Goal: Task Accomplishment & Management: Complete application form

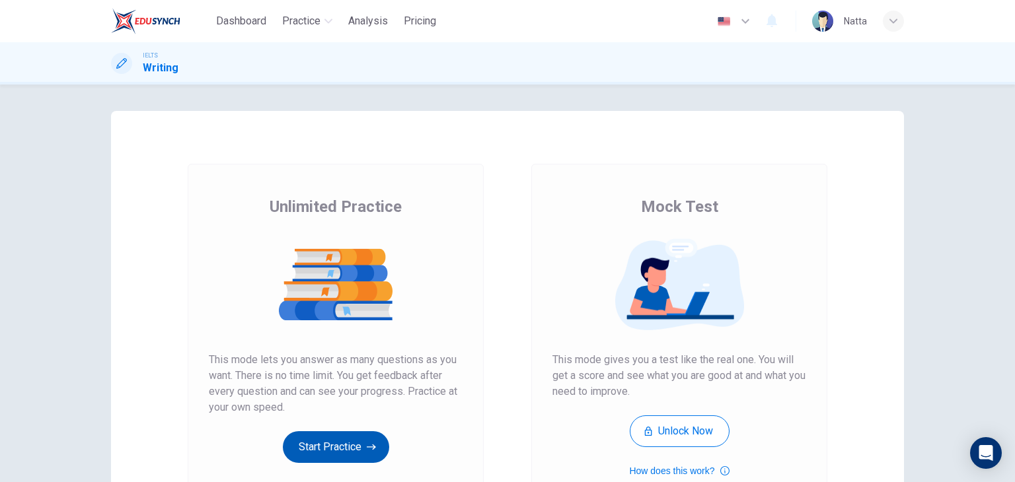
click at [338, 441] on button "Start Practice" at bounding box center [336, 447] width 106 height 32
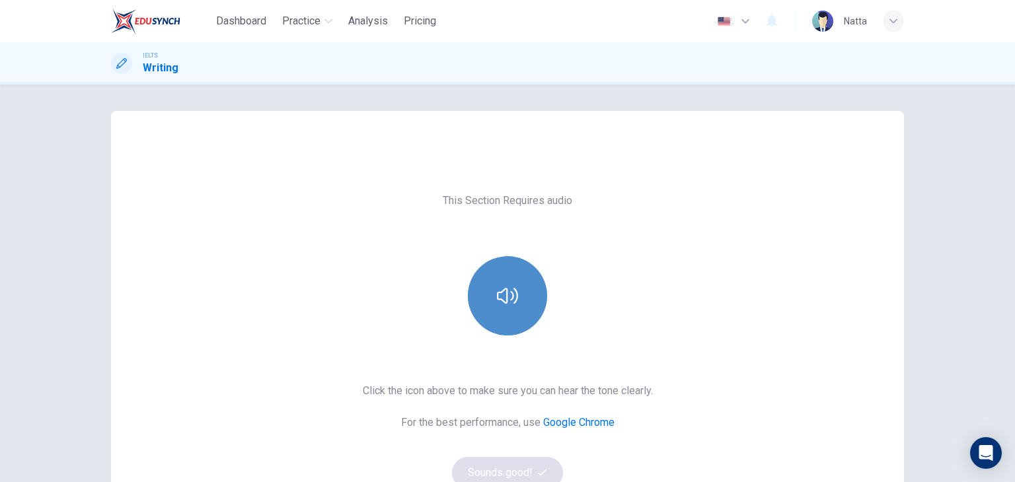
click at [534, 298] on button "button" at bounding box center [507, 295] width 79 height 79
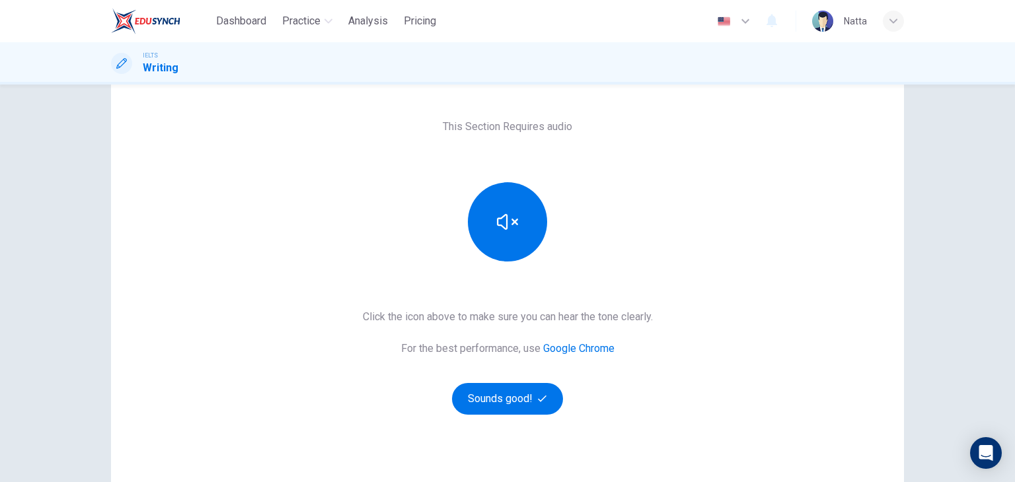
scroll to position [157, 0]
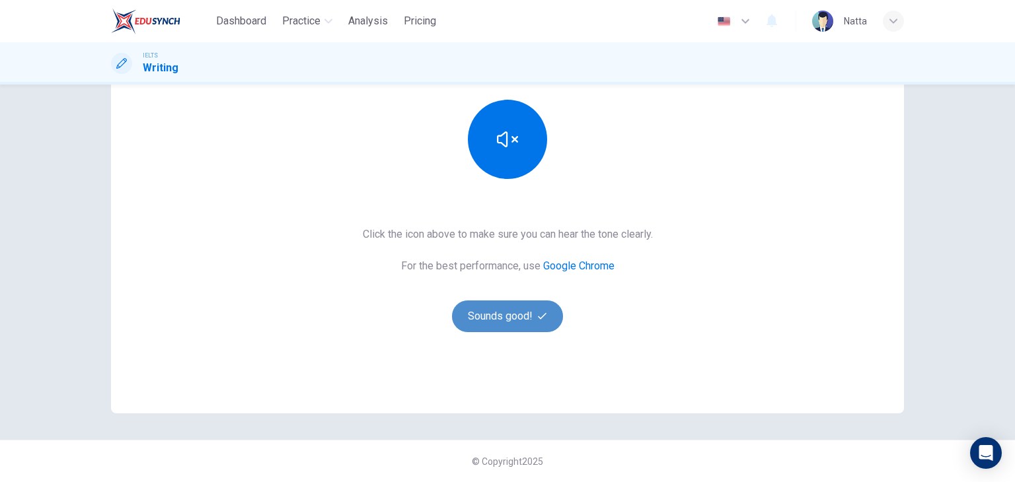
click at [500, 320] on button "Sounds good!" at bounding box center [507, 317] width 111 height 32
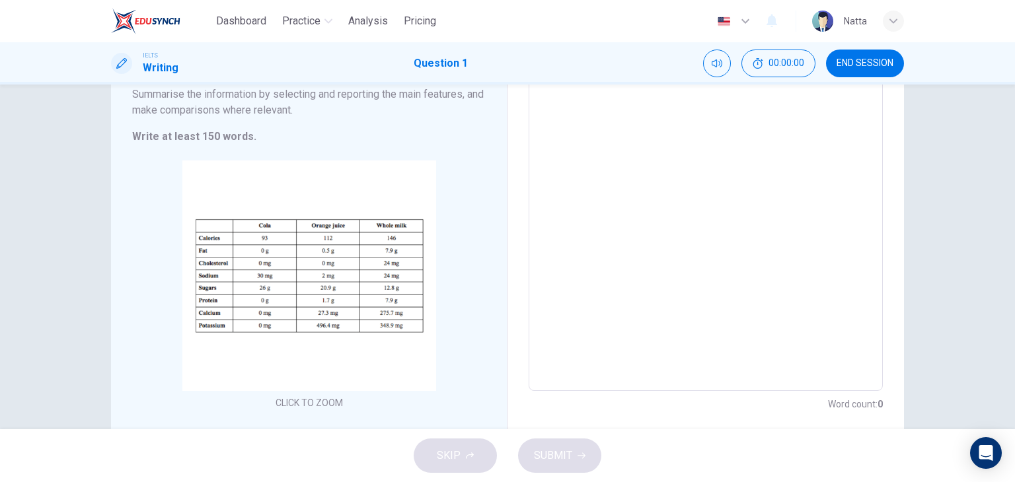
click at [795, 137] on textarea at bounding box center [706, 196] width 336 height 369
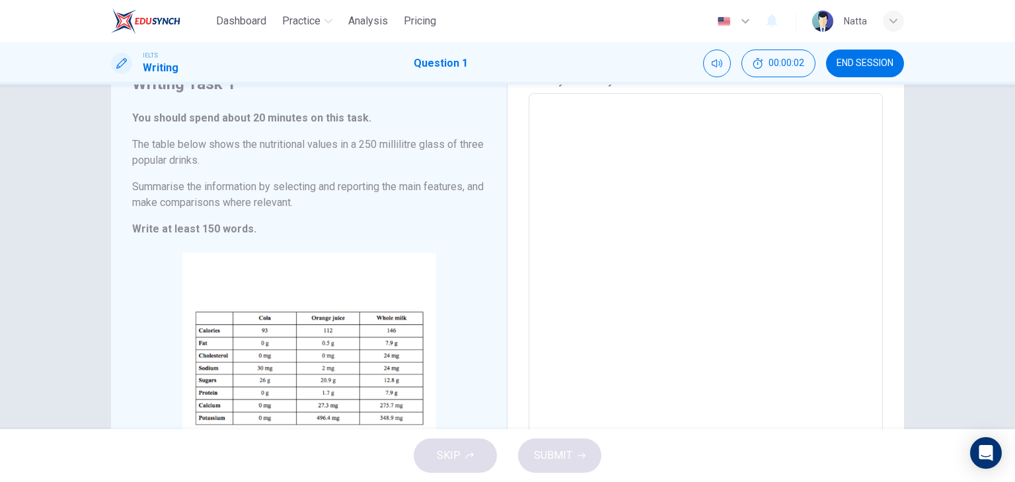
scroll to position [0, 0]
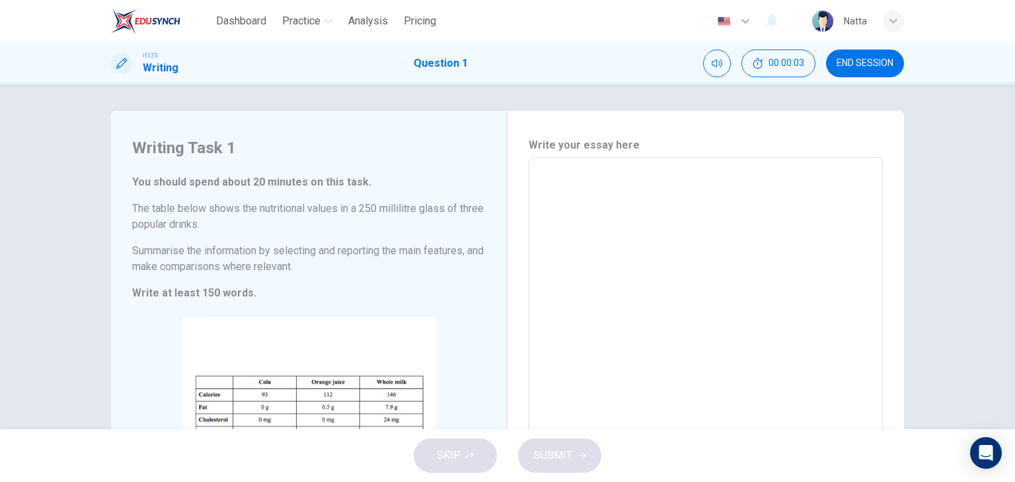
click at [658, 198] on textarea at bounding box center [706, 352] width 336 height 369
type textarea "x"
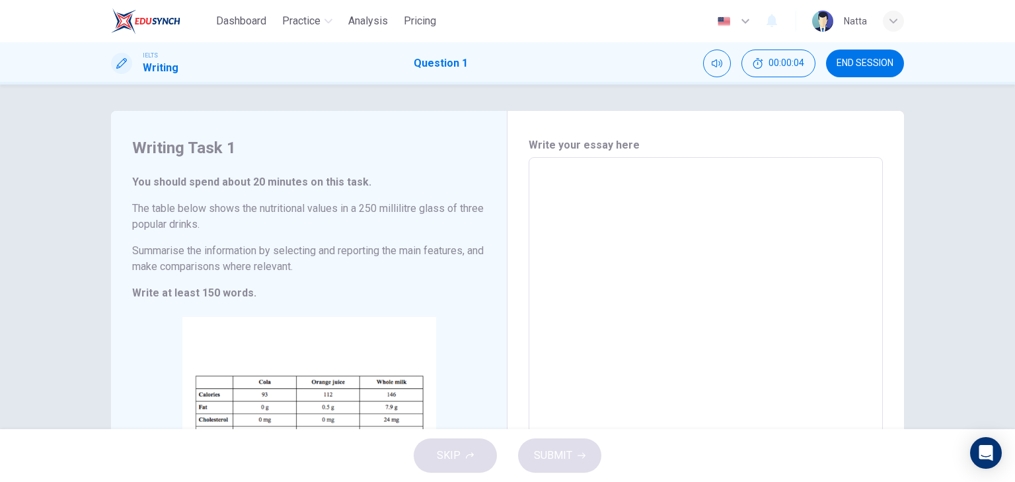
type textarea "x"
type textarea "i"
type textarea "x"
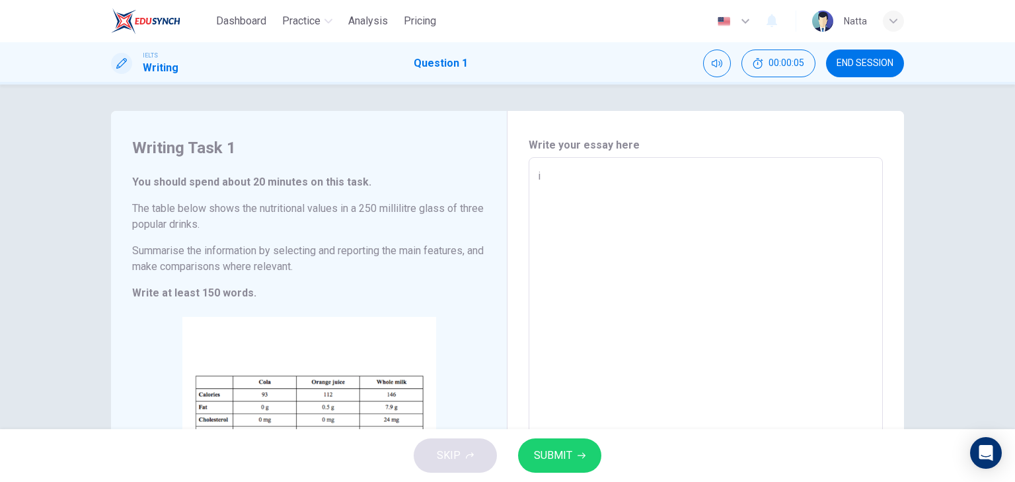
type textarea "in"
type textarea "x"
type textarea "in"
type textarea "x"
type textarea "in"
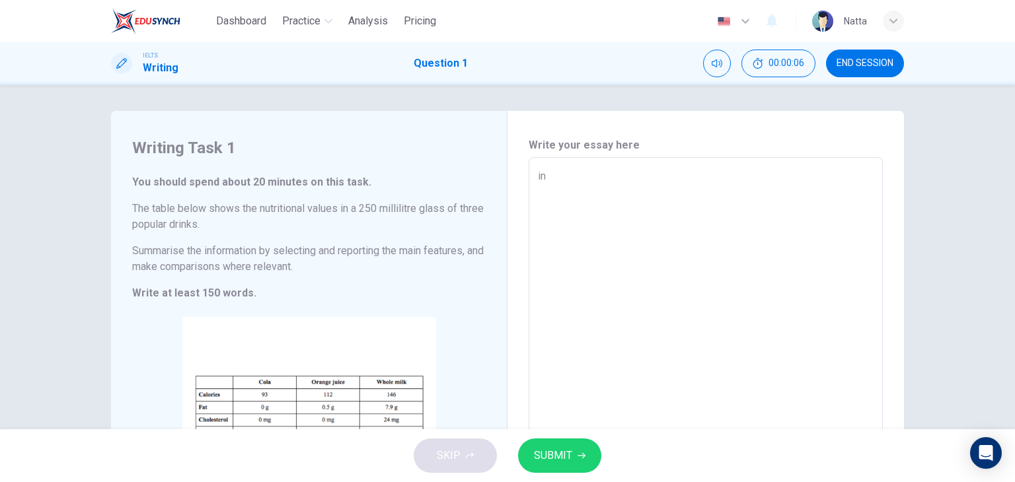
type textarea "x"
type textarea "i"
type textarea "x"
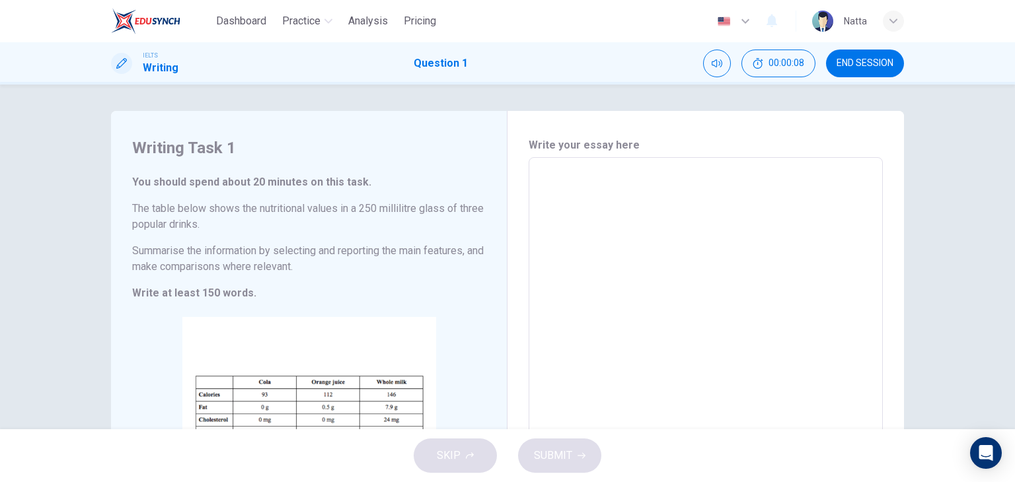
type textarea "I"
type textarea "x"
type textarea "In"
type textarea "x"
type textarea "In"
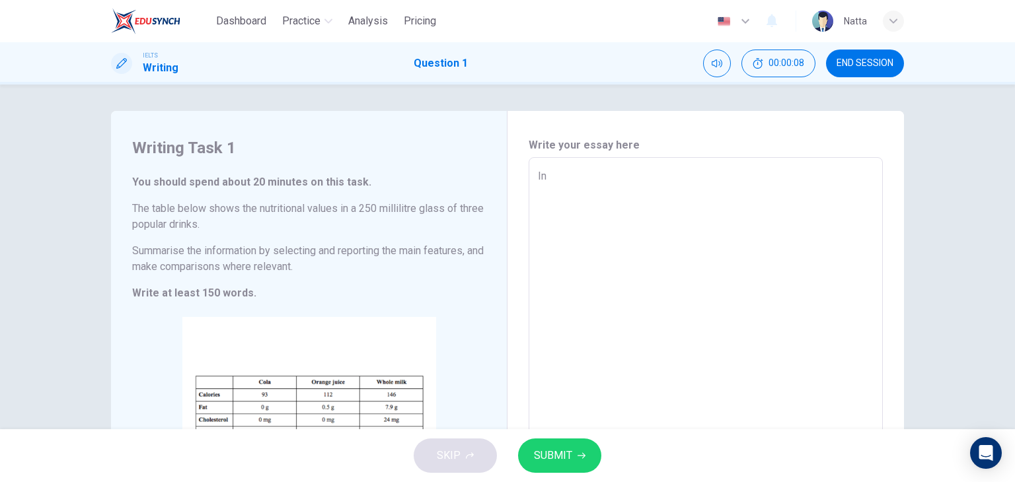
type textarea "x"
type textarea "In a"
type textarea "x"
type textarea "In an"
type textarea "x"
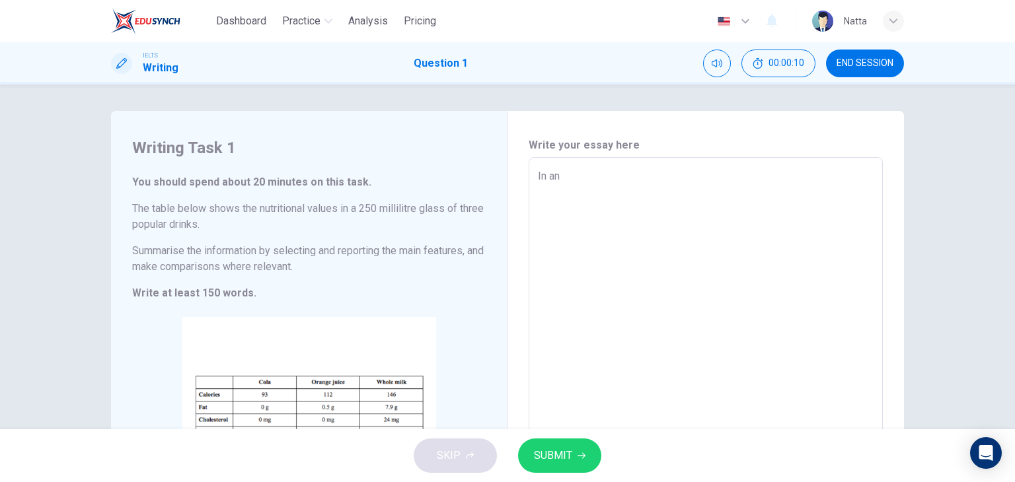
type textarea "In an"
type textarea "x"
type textarea "In an e"
type textarea "x"
type textarea "In an er"
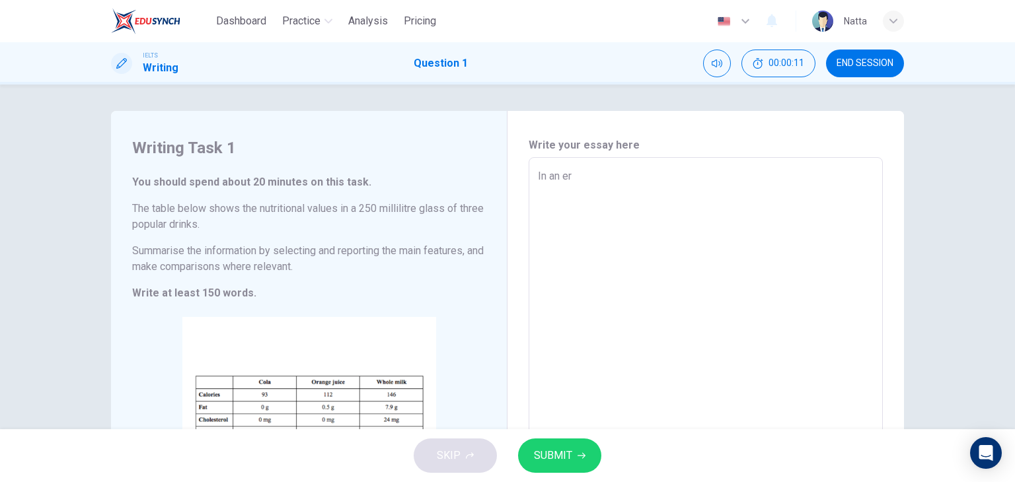
type textarea "x"
type textarea "In an era"
type textarea "x"
type textarea "In an era"
type textarea "x"
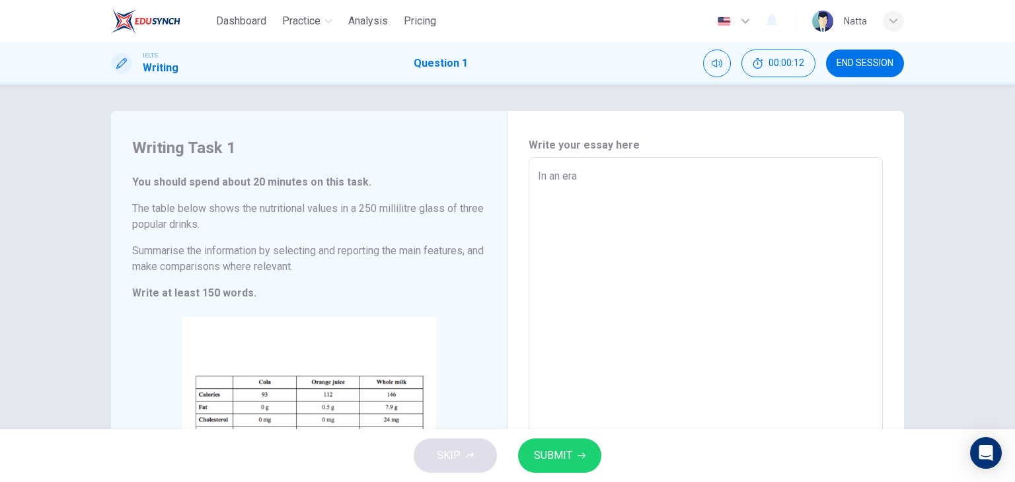
type textarea "In an era r"
type textarea "x"
type textarea "In an era ra"
type textarea "x"
type textarea "In an era rap"
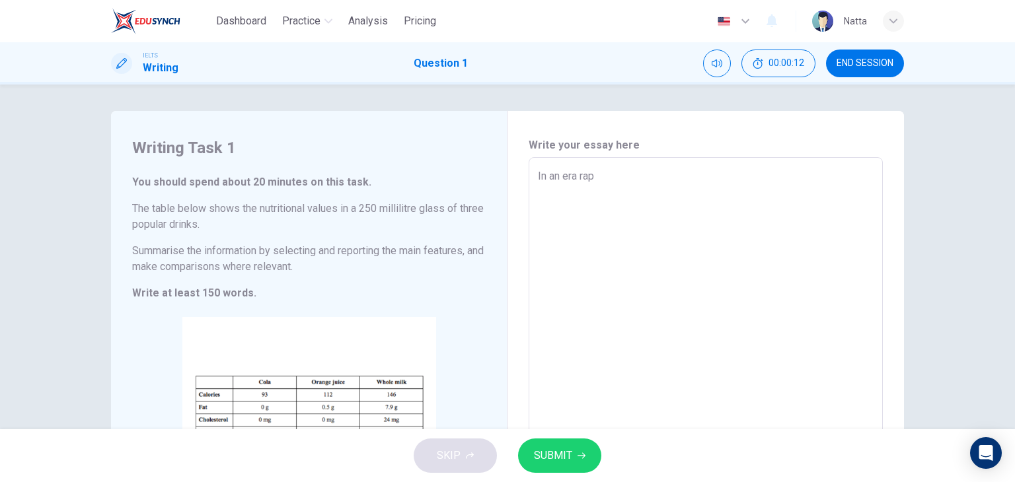
type textarea "x"
type textarea "In an era rapi"
type textarea "x"
type textarea "In an era rapid"
type textarea "x"
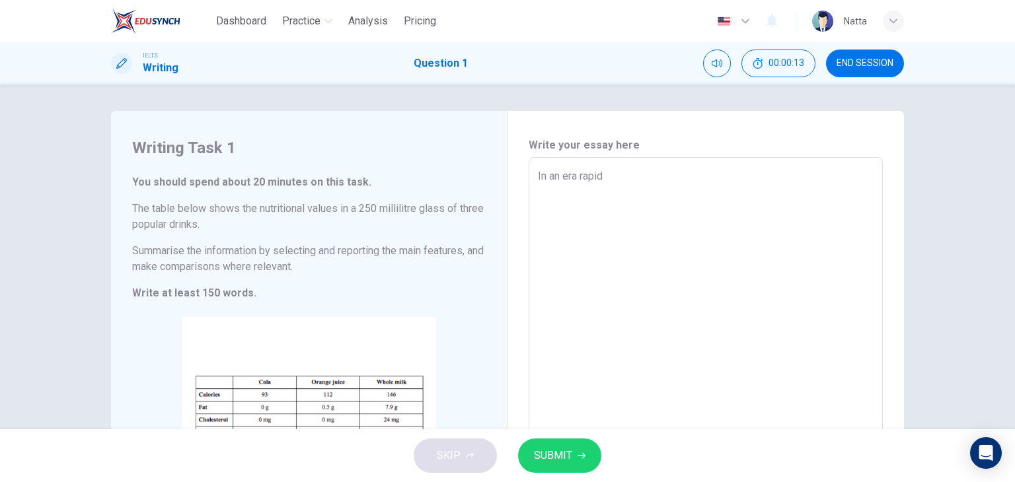
type textarea "In an era rapid"
type textarea "x"
type textarea "In an era orapid"
type textarea "x"
type textarea "In an era ofrapid"
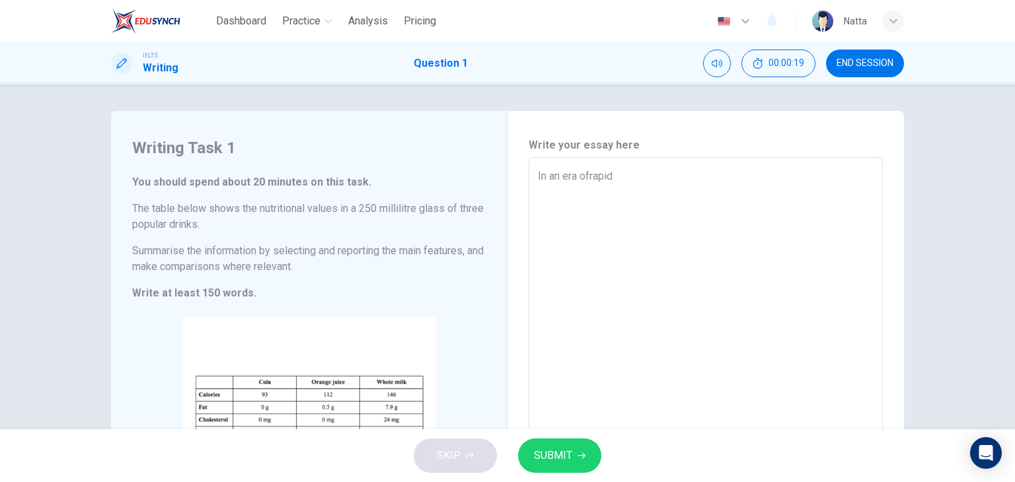
type textarea "x"
type textarea "In an era of rapid"
type textarea "x"
type textarea "In an era of rapid"
type textarea "x"
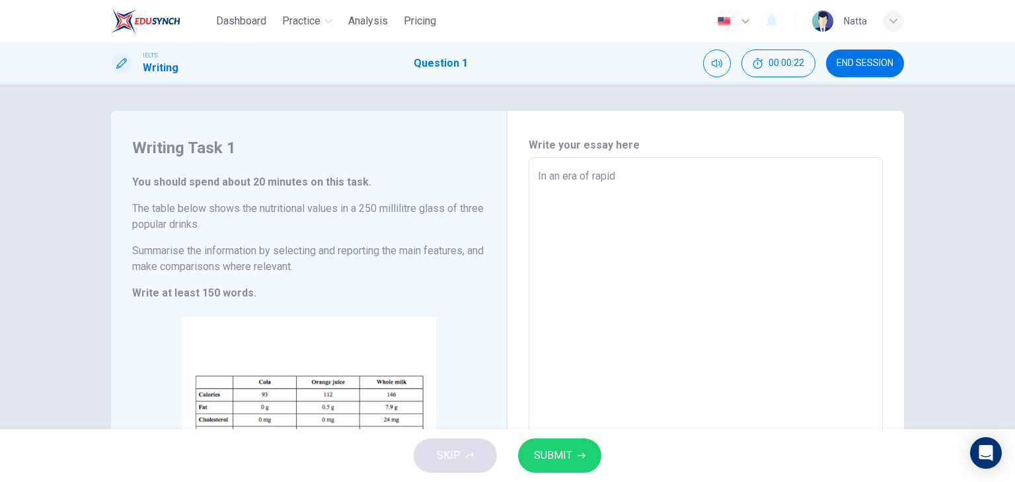
type textarea "In an era of rapid"
type textarea "x"
type textarea "In an era of rapid t"
type textarea "x"
type textarea "In an era of rapid te"
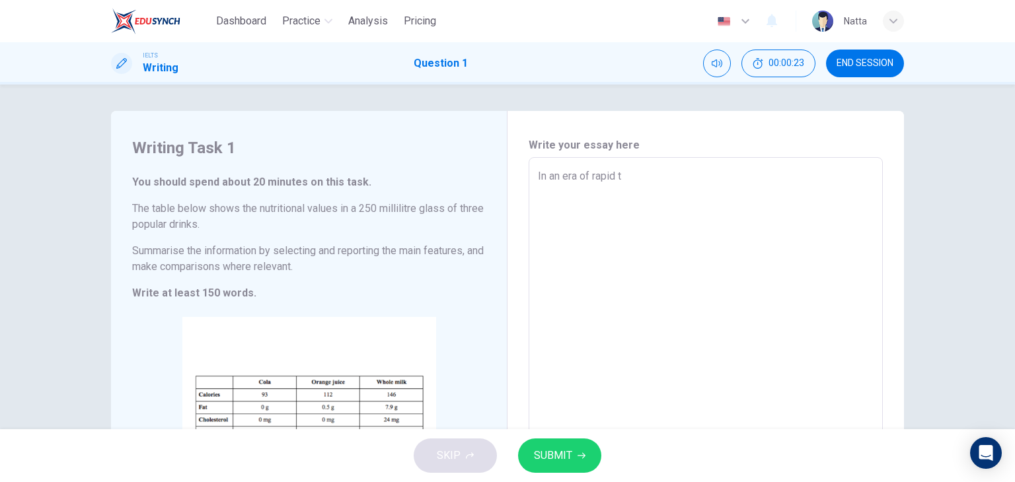
type textarea "x"
type textarea "In an era of rapid tec"
type textarea "x"
type textarea "In an era of rapid tech"
type textarea "x"
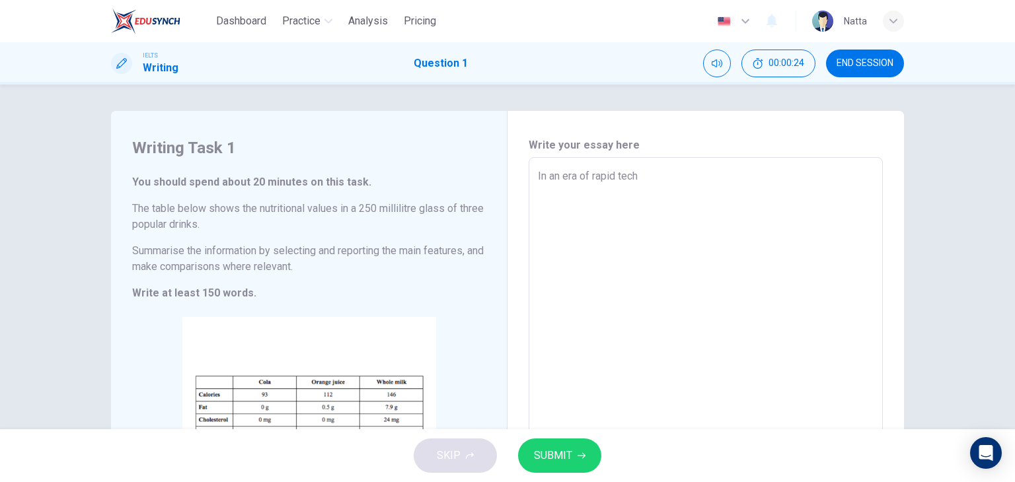
type textarea "In an era of rapid techn"
type textarea "x"
type textarea "In an era of rapid techno"
type textarea "x"
type textarea "In an era of rapid technol"
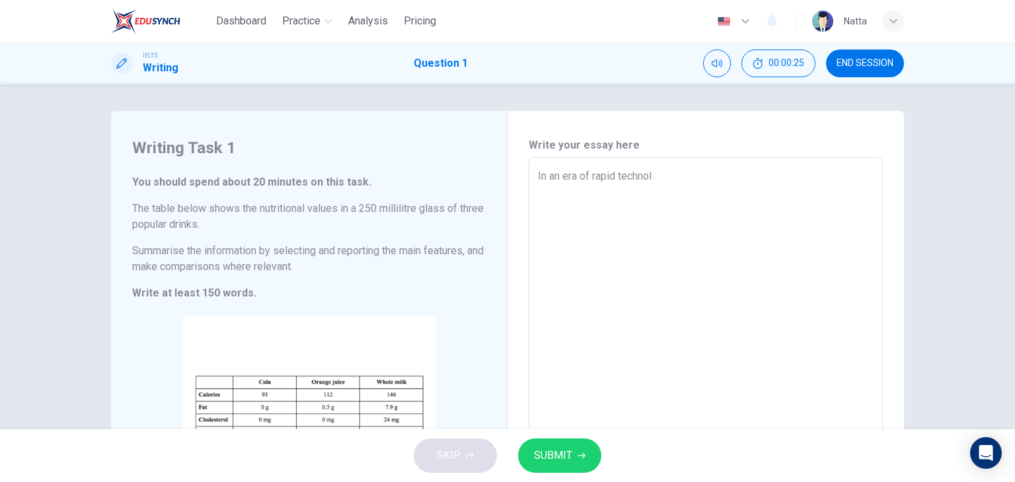
type textarea "x"
type textarea "In an era of rapid technolo"
type textarea "x"
type textarea "In an era of rapid technolog"
type textarea "x"
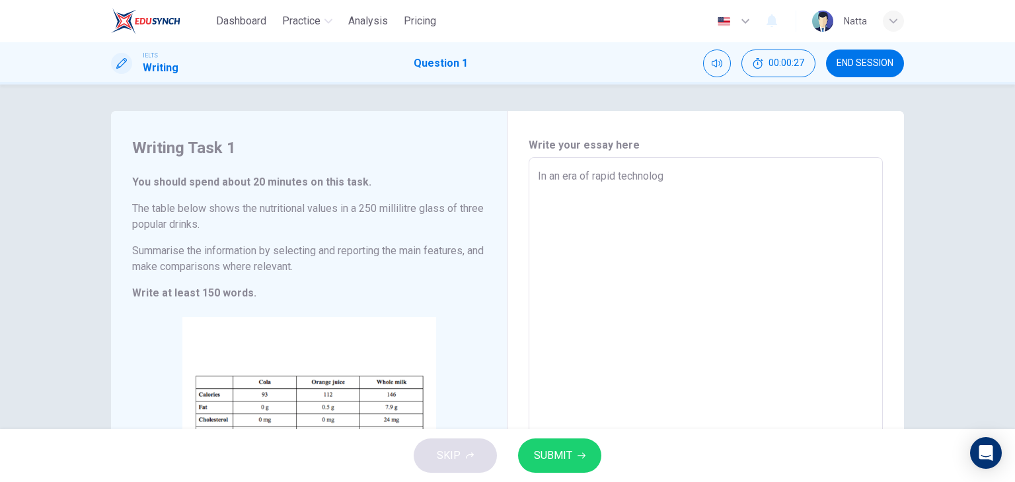
type textarea "In an era of rapid technologi"
type textarea "x"
type textarea "In an era of rapid technologic"
type textarea "x"
type textarea "In an era of rapid technologica"
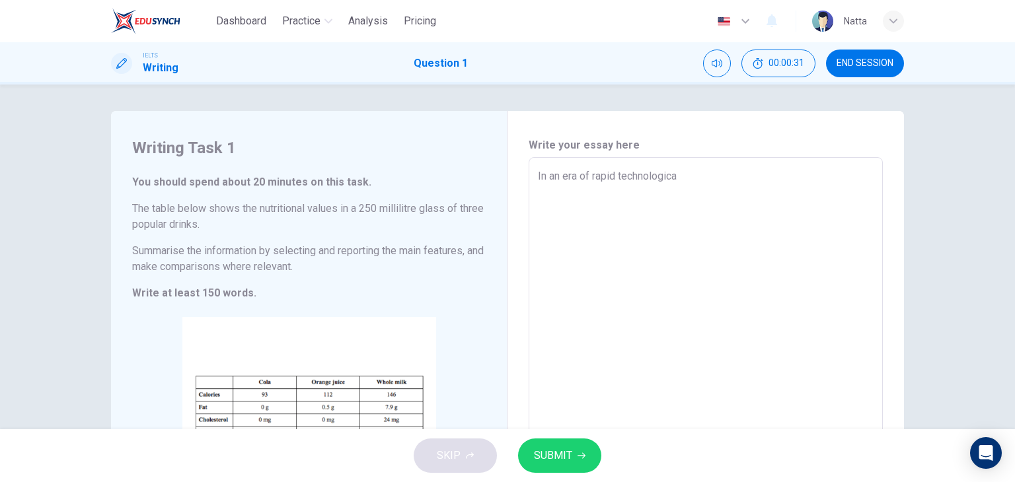
type textarea "x"
type textarea "In an era of rapid technological"
type textarea "x"
type textarea "In an era of rapid technological"
type textarea "x"
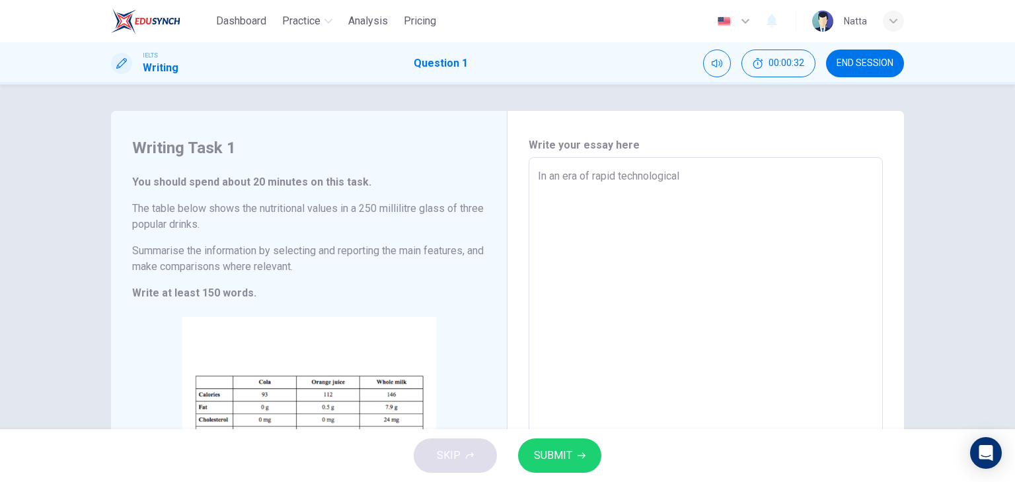
type textarea "In an era of rapid technological c"
type textarea "x"
type textarea "In an era of rapid technological ch"
type textarea "x"
type textarea "In an era of rapid technological cha"
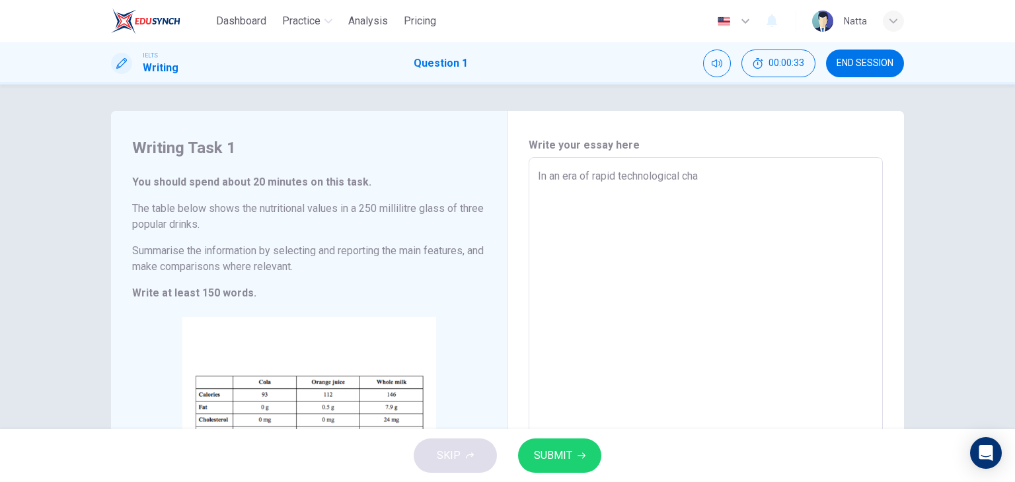
type textarea "x"
type textarea "In an era of rapid technological chan"
type textarea "x"
type textarea "In an era of rapid technological [PERSON_NAME]"
type textarea "x"
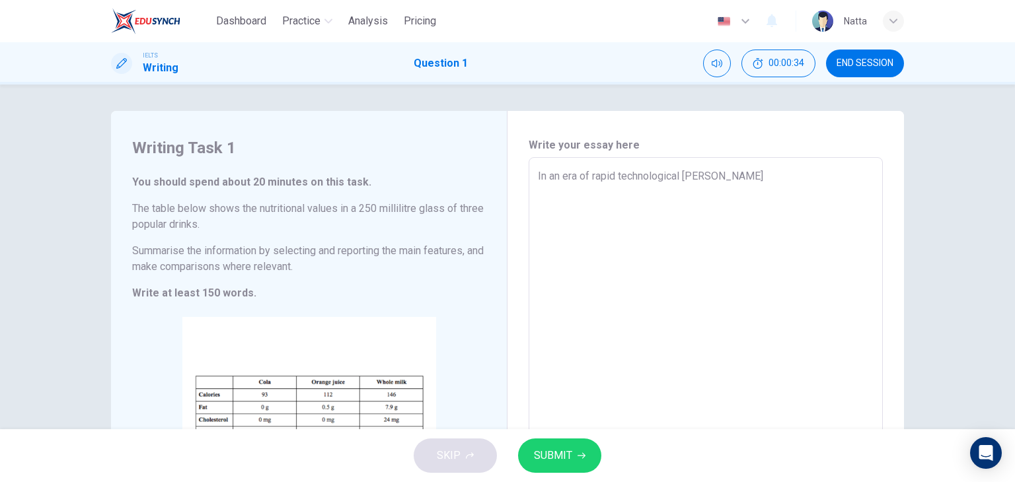
type textarea "In an era of rapid technological change"
type textarea "x"
type textarea "In an era of rapid technological change"
type textarea "x"
type textarea "In an era of rapid technological change a"
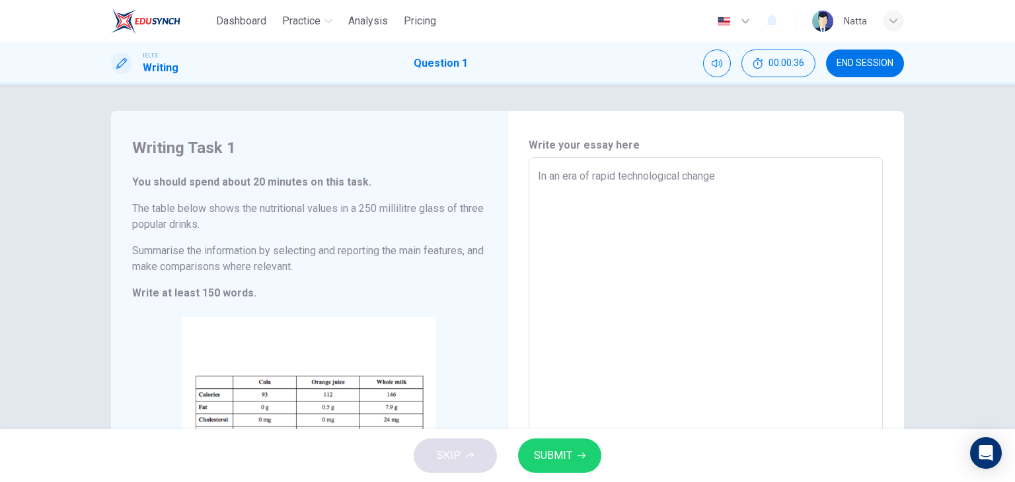
type textarea "x"
type textarea "In an era of rapid technological change an"
type textarea "x"
type textarea "In an era of rapid technological change and"
type textarea "x"
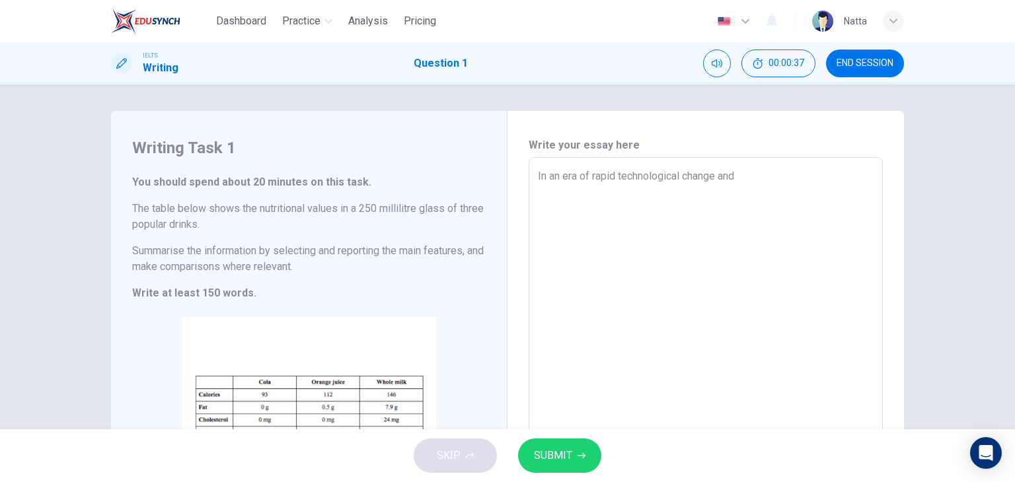
type textarea "In an era of rapid technological change and"
type textarea "x"
type textarea "In an era of rapid technological change and g"
type textarea "x"
type textarea "In an era of rapid technological change and gl"
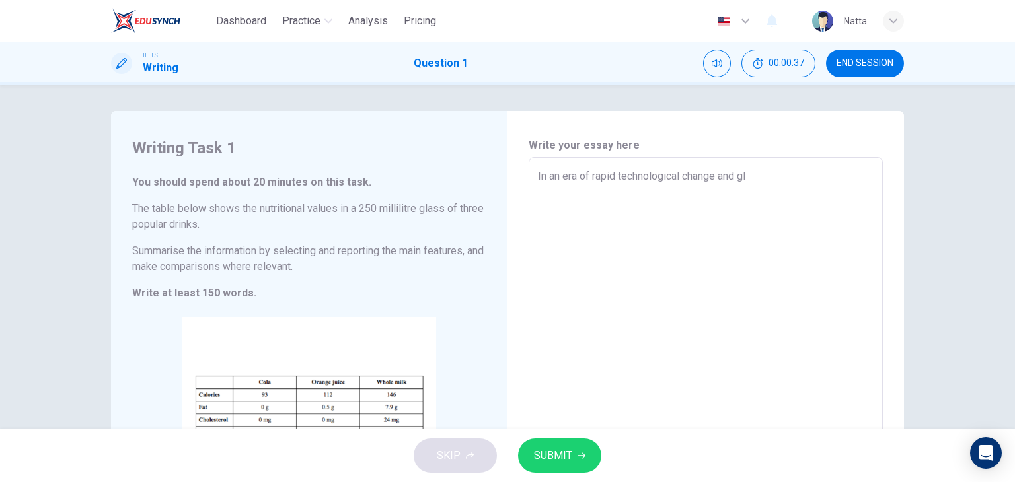
type textarea "x"
type textarea "In an era of rapid technological change and gli"
type textarea "x"
type textarea "In an era of rapid technological change and gl"
type textarea "x"
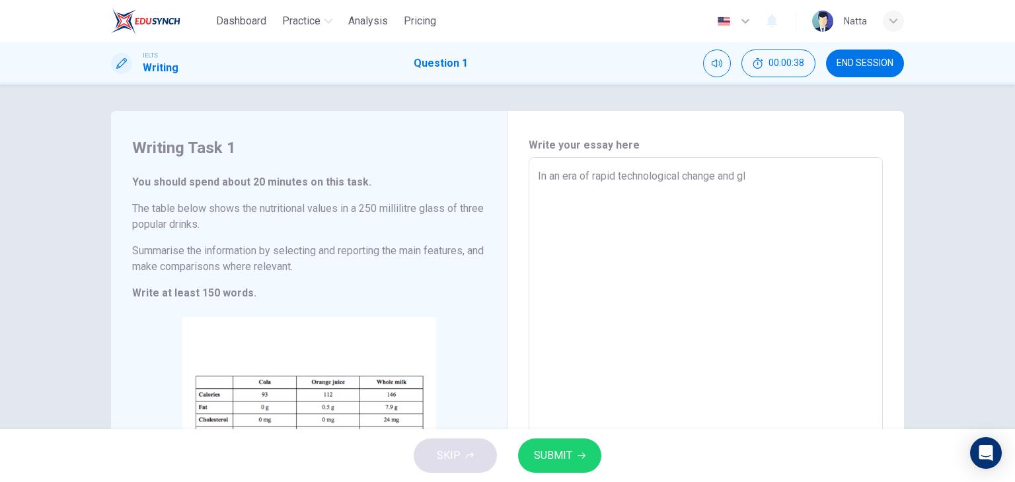
type textarea "In an era of rapid technological change and glo"
type textarea "x"
type textarea "In an era of rapid technological change and glob"
type textarea "x"
type textarea "In an era of rapid technological change and globa"
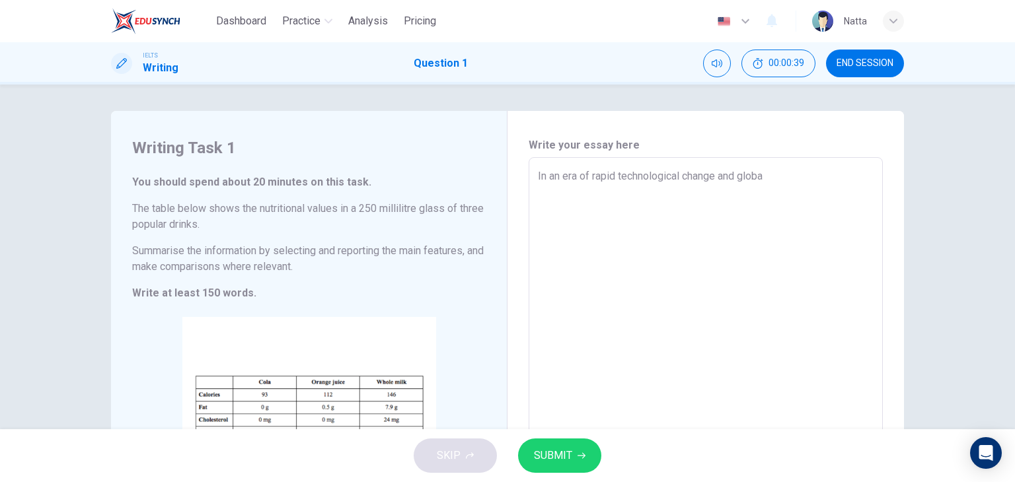
type textarea "x"
type textarea "In an era of rapid technological change and global"
type textarea "x"
type textarea "In an era of rapid technological change and global"
type textarea "x"
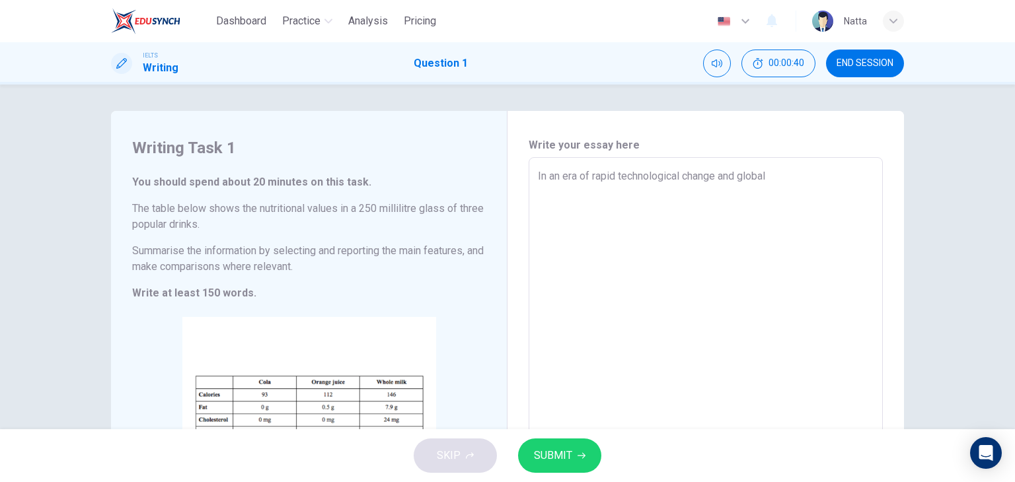
type textarea "In an era of rapid technological change and global i"
type textarea "x"
type textarea "In an era of rapid technological change and global in"
type textarea "x"
type textarea "In an era of rapid technological change and global int"
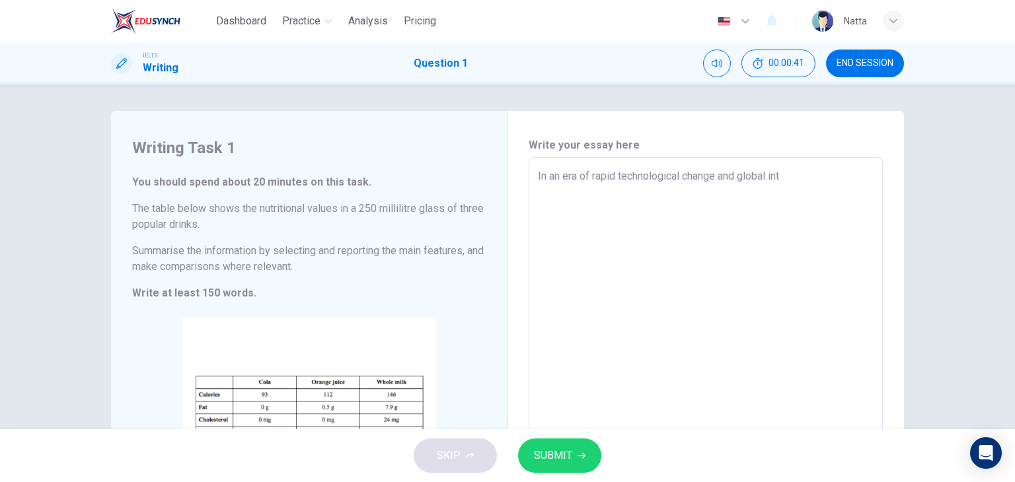
type textarea "x"
type textarea "In an era of rapid technological change and global inte"
type textarea "x"
type textarea "In an era of rapid technological change and global inter"
type textarea "x"
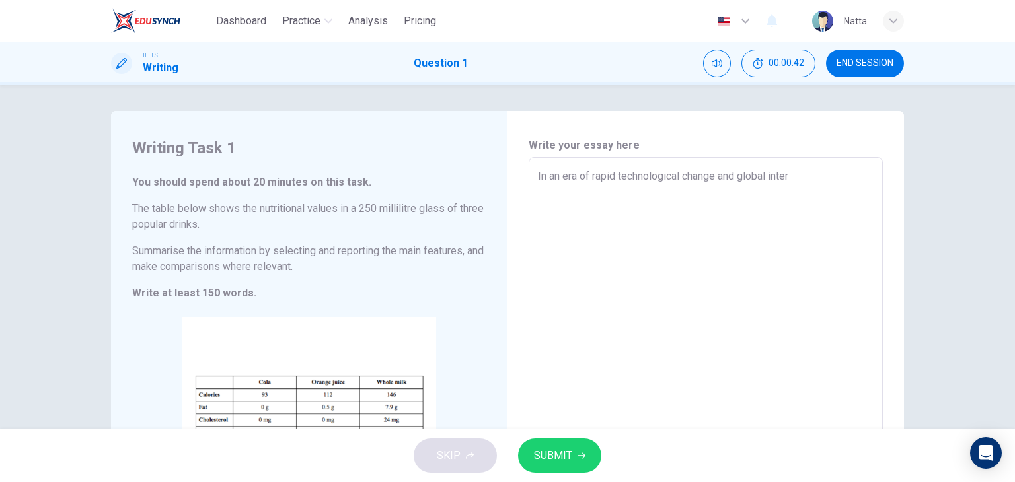
type textarea "In an era of rapid technological change and global interd"
type textarea "x"
type textarea "In an era of rapid technological change and global interde"
type textarea "x"
type textarea "In an era of rapid technological change and global interdep"
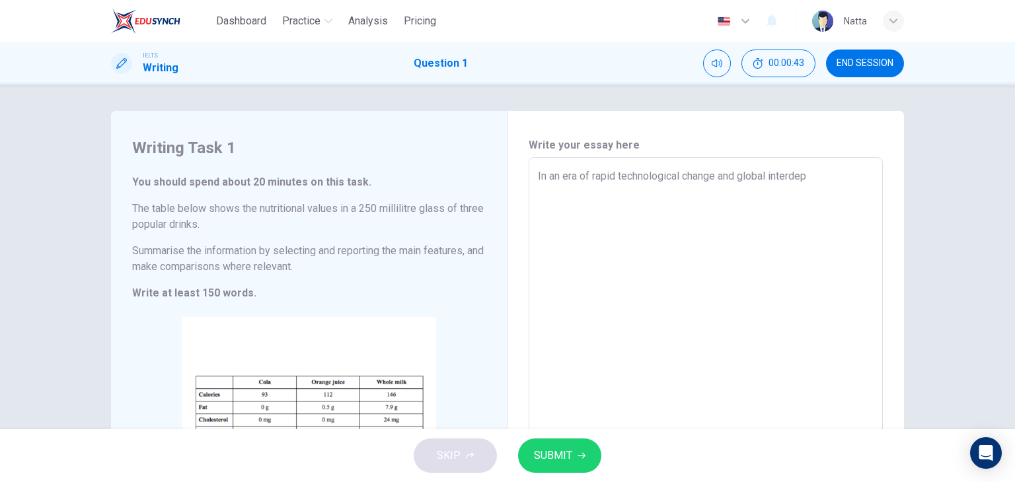
type textarea "x"
type textarea "In an era of rapid technological change and global interdepe"
type textarea "x"
type textarea "In an era of rapid technological change and global interdepen"
type textarea "x"
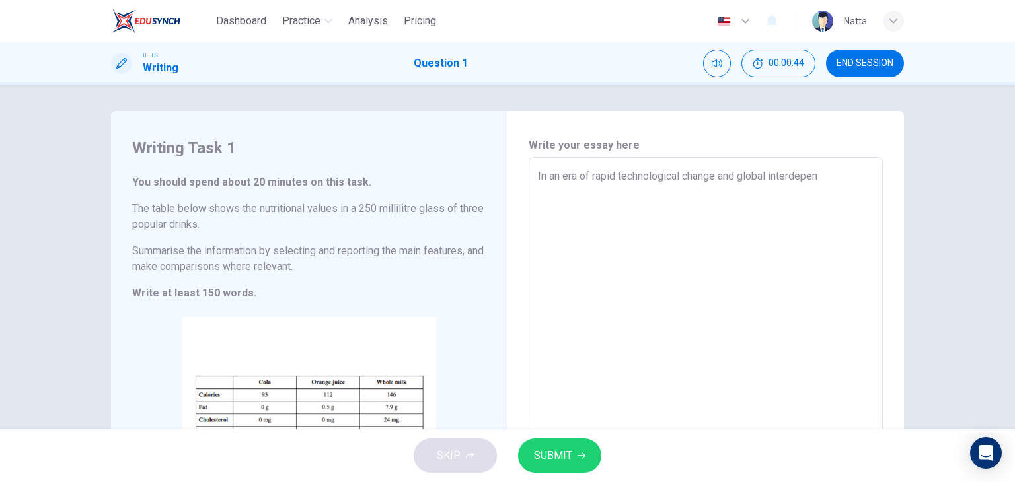
type textarea "In an era of rapid technological change and global interdepend"
type textarea "x"
type textarea "In an era of rapid technological change and global interdepende"
type textarea "x"
type textarea "In an era of rapid technological change and global interdependen"
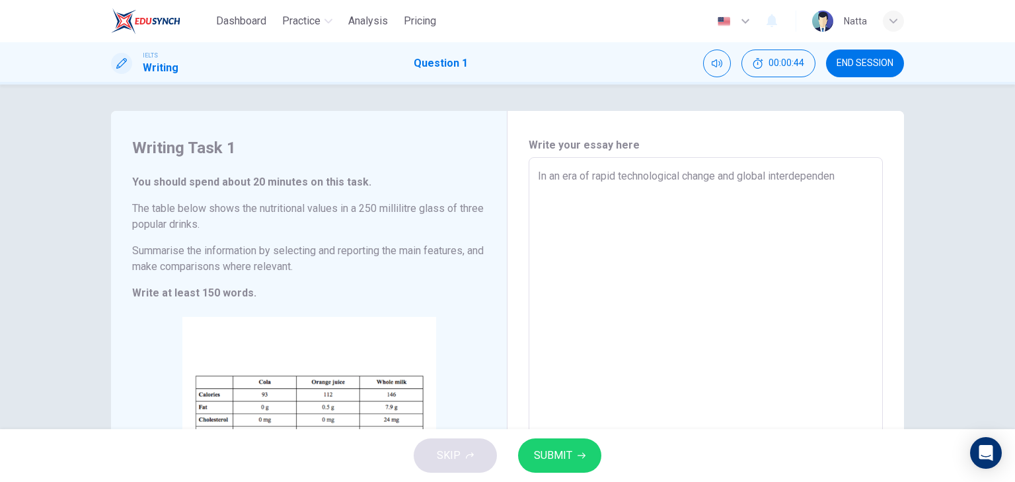
type textarea "x"
type textarea "In an era of rapid technological change and global interdependenc"
type textarea "x"
type textarea "In an era of rapid technological change and global interdependence"
type textarea "x"
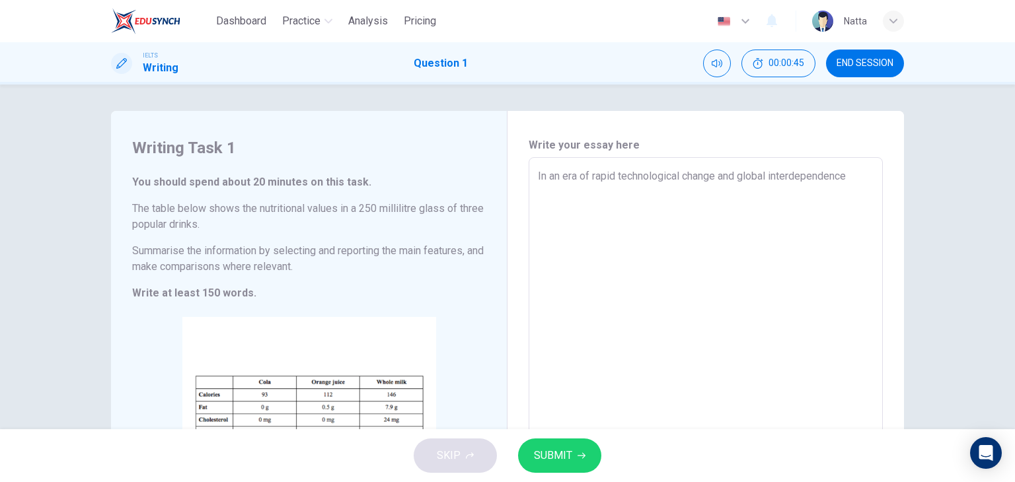
type textarea "In an era of rapid technological change and global interdependence,"
type textarea "x"
type textarea "In an era of rapid technological change and global interdependence,"
type textarea "x"
type textarea "In an era of rapid technological change and global interdependence, c"
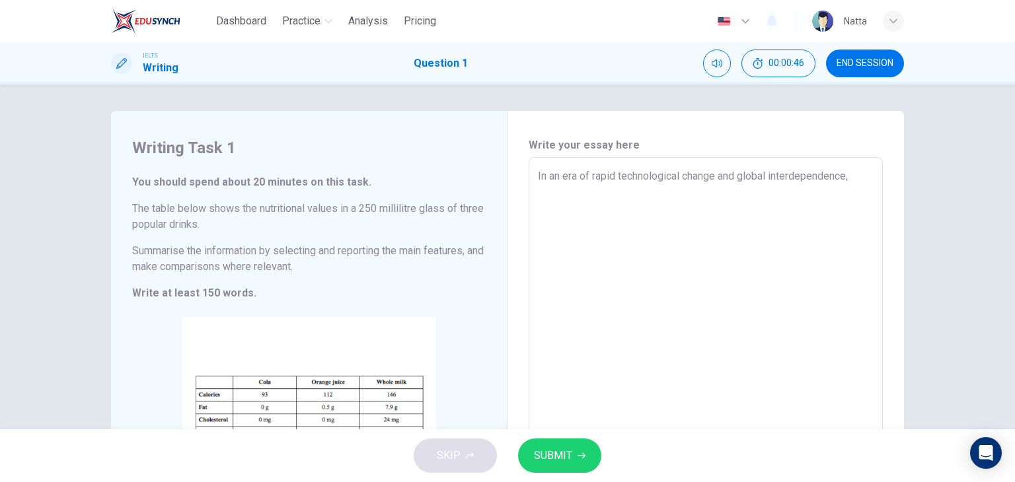
type textarea "x"
type textarea "In an era of rapid technological change and global interdependence, co"
type textarea "x"
type textarea "In an era of rapid technological change and global interdependence, con"
type textarea "x"
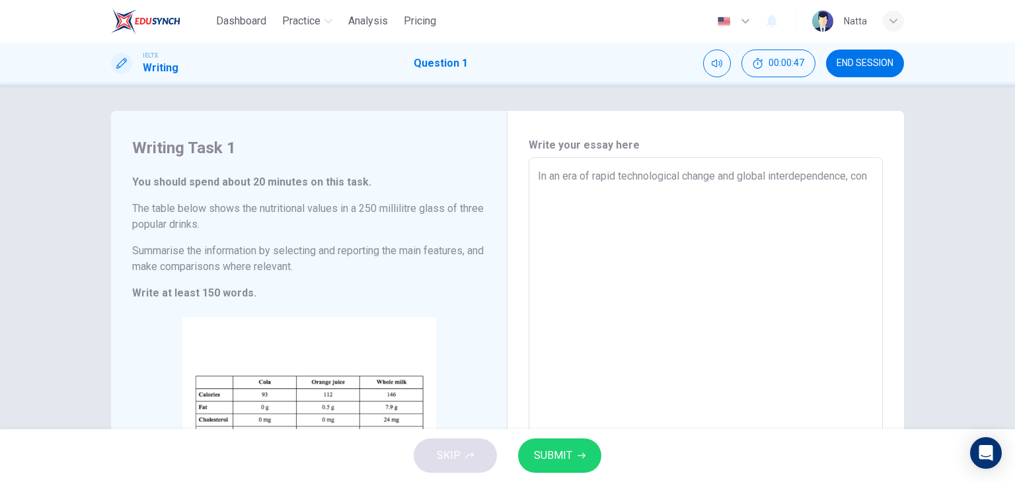
type textarea "In an era of rapid technological change and global interdependence, conv"
type textarea "x"
type textarea "In an era of rapid technological change and global interdependence, conve"
type textarea "x"
type textarea "In an era of rapid technological change and global interdependence, conven"
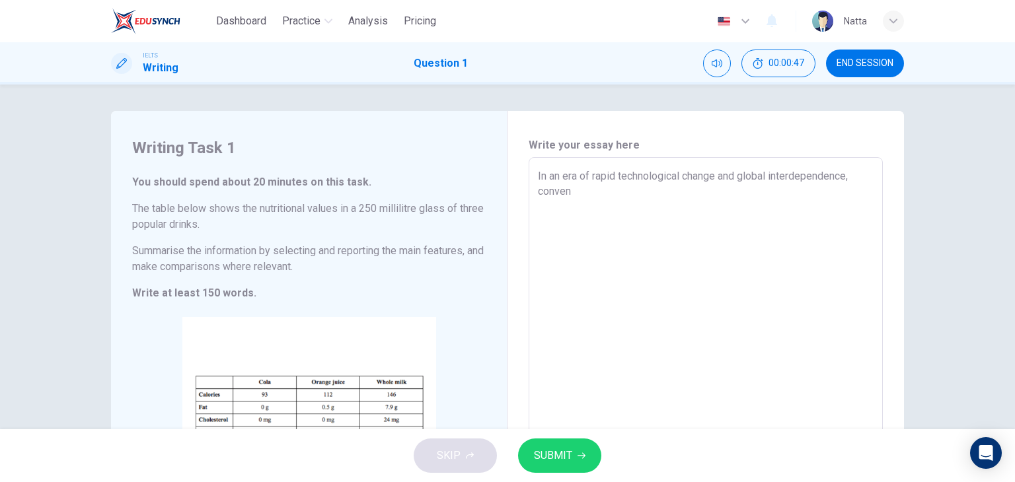
type textarea "x"
type textarea "In an era of rapid technological change and global interdependence, convent"
type textarea "x"
type textarea "In an era of rapid technological change and global interdependence, conventi"
type textarea "x"
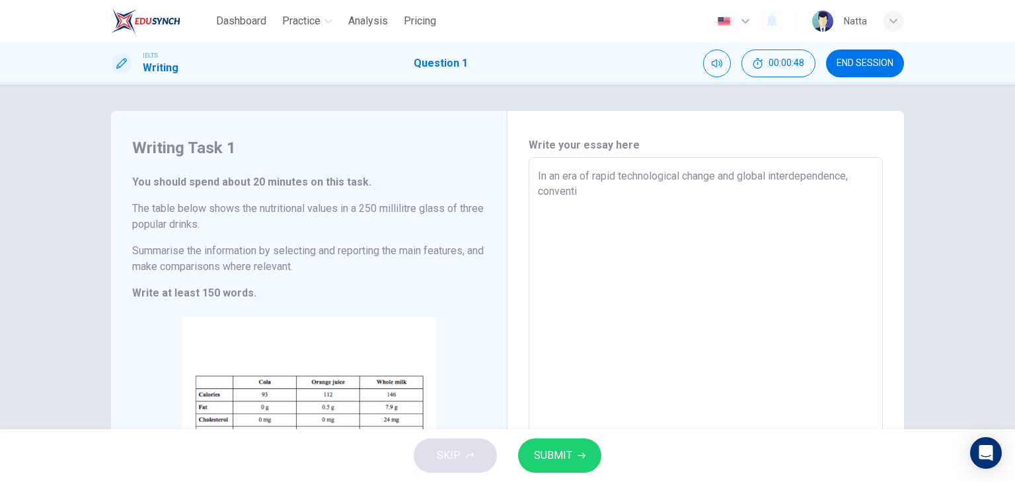
type textarea "In an era of rapid technological change and global interdependence, conventio"
type textarea "x"
type textarea "In an era of rapid technological change and global interdependence, convention"
type textarea "x"
type textarea "In an era of rapid technological change and global interdependence, conventiona"
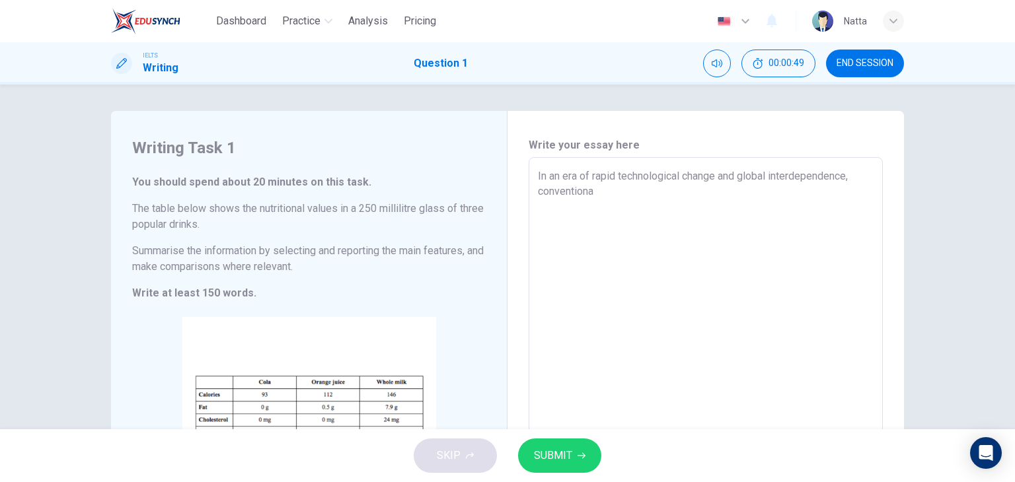
type textarea "x"
type textarea "In an era of rapid technological change and global interdependence, conventional"
type textarea "x"
type textarea "In an era of rapid technological change and global interdependence, conventional"
type textarea "x"
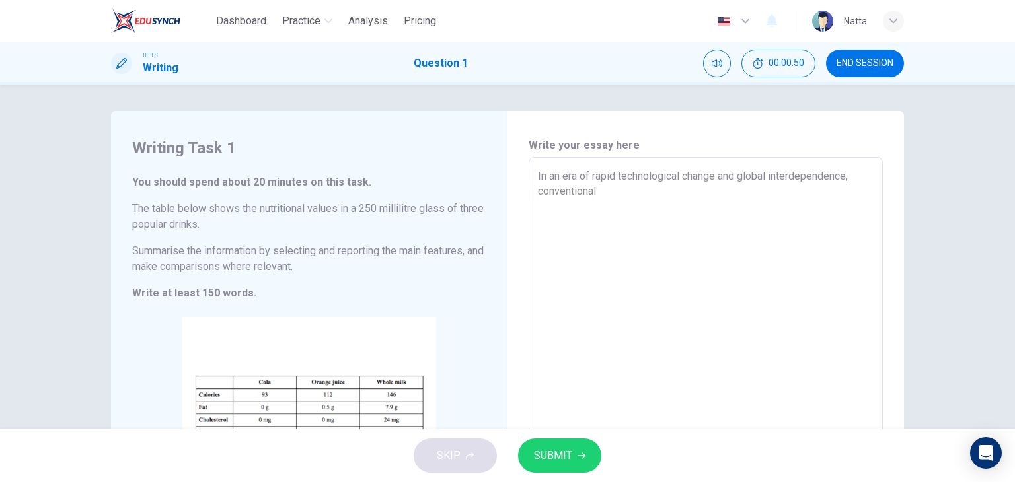
type textarea "In an era of rapid technological change and global interdependence, conventiona…"
type textarea "x"
click at [807, 188] on textarea "In an era of rapid technological change and global interdependence, conventiona…" at bounding box center [706, 352] width 336 height 369
click at [815, 191] on textarea "In an era of rapid technological change and global interdependence, conventiona…" at bounding box center [706, 352] width 336 height 369
click at [838, 194] on textarea "In an era of rapid technological change and global interdependence, conventiona…" at bounding box center [706, 352] width 336 height 369
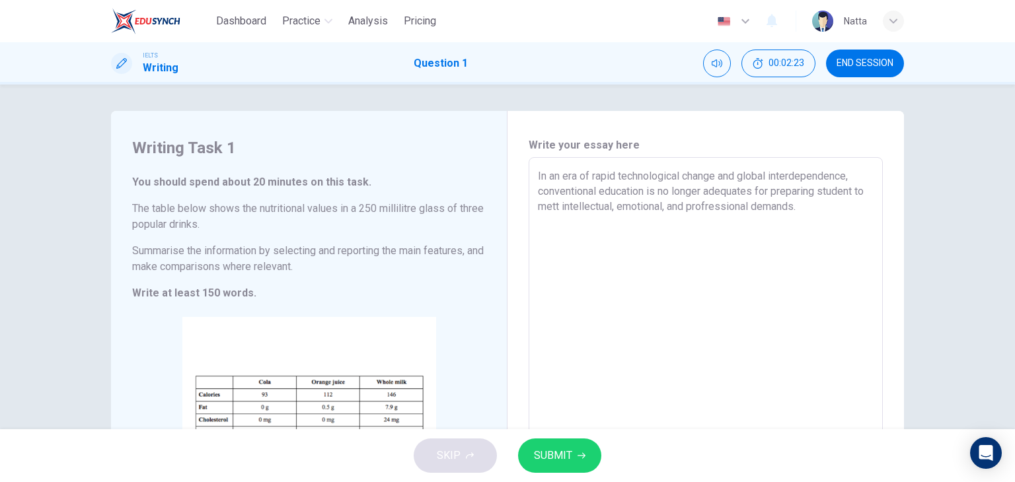
click at [832, 191] on textarea "In an era of rapid technological change and global interdependence, conventiona…" at bounding box center [706, 352] width 336 height 369
click at [838, 188] on textarea "In an era of rapid technological change and global interdependence, conventiona…" at bounding box center [706, 352] width 336 height 369
click at [835, 191] on textarea "In an era of rapid technological change and global interdependence, conventiona…" at bounding box center [706, 352] width 336 height 369
click at [614, 207] on textarea "In an era of rapid technological change and global interdependence, conventiona…" at bounding box center [706, 352] width 336 height 369
click at [611, 230] on textarea "In an era of rapid technological change and global interdependence, conventiona…" at bounding box center [706, 352] width 336 height 369
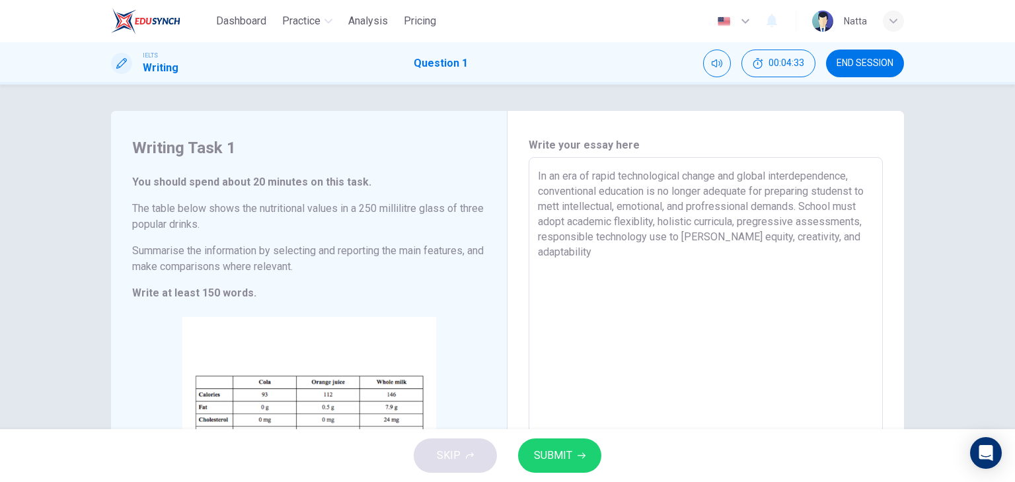
click at [822, 435] on div "SKIP SUBMIT" at bounding box center [507, 455] width 1015 height 53
click at [635, 235] on textarea "In an era of rapid technological change and global interdependence, conventiona…" at bounding box center [706, 352] width 336 height 369
click at [662, 254] on textarea "In an era of rapid technological change and global interdependence, conventiona…" at bounding box center [706, 352] width 336 height 369
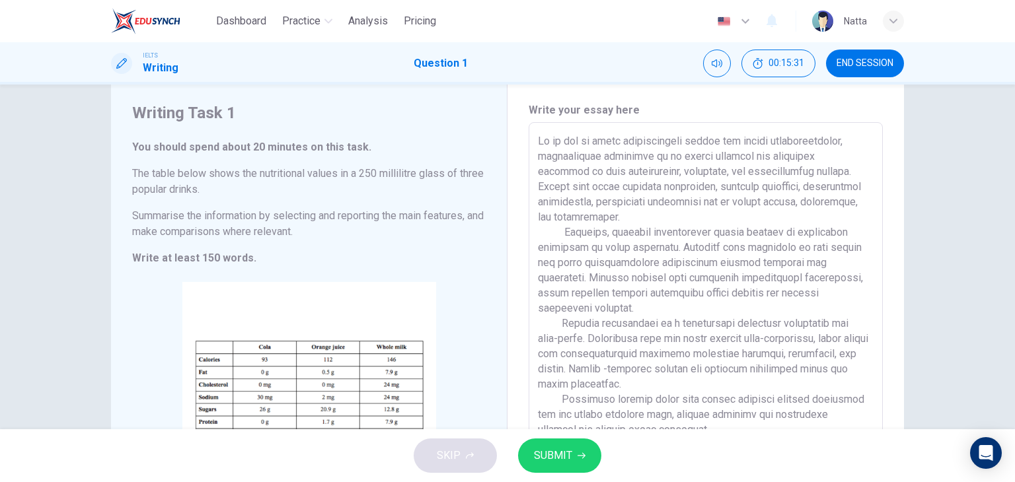
scroll to position [66, 0]
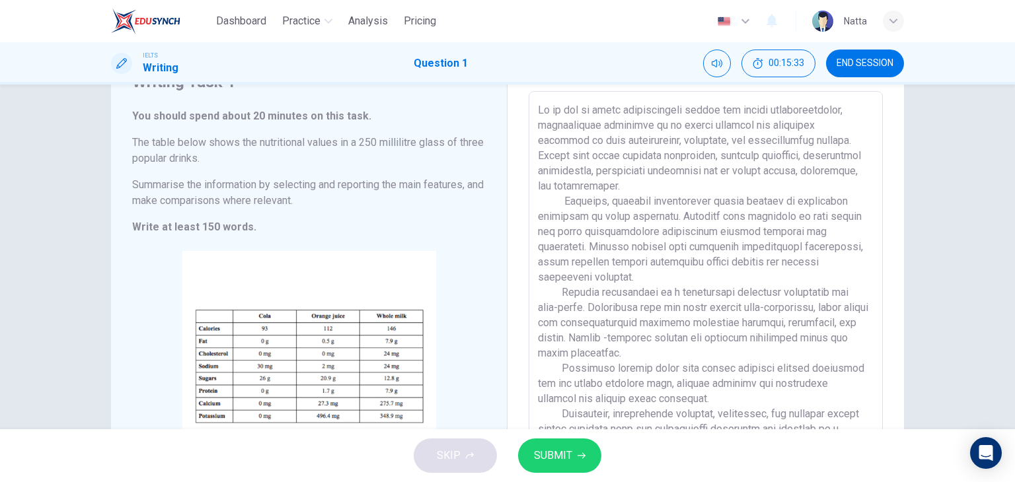
click at [538, 127] on textarea at bounding box center [706, 286] width 336 height 369
click at [618, 142] on textarea at bounding box center [706, 286] width 336 height 369
click at [651, 141] on textarea at bounding box center [706, 286] width 336 height 369
click at [809, 141] on textarea at bounding box center [706, 286] width 336 height 369
click at [613, 158] on textarea at bounding box center [706, 286] width 336 height 369
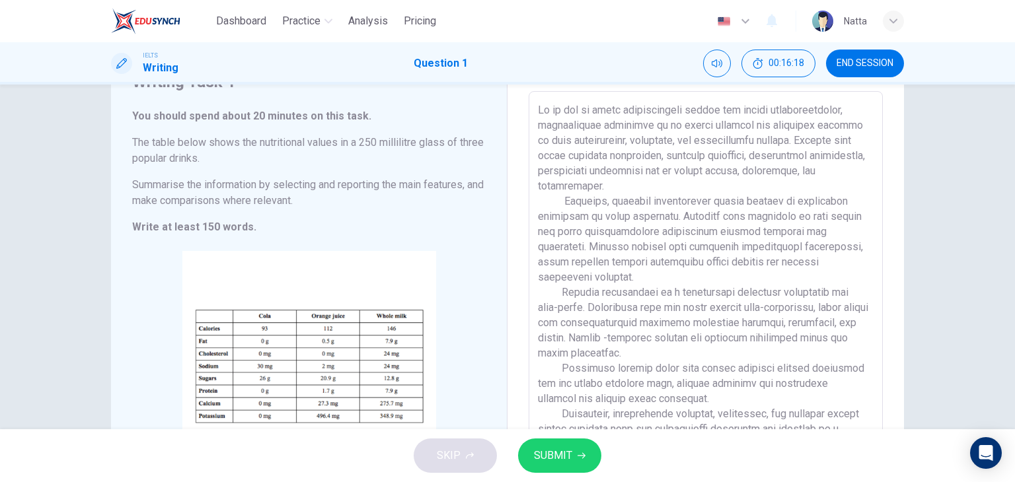
click at [756, 158] on textarea at bounding box center [706, 286] width 336 height 369
click at [548, 172] on textarea at bounding box center [706, 286] width 336 height 369
click at [589, 233] on textarea at bounding box center [706, 286] width 336 height 369
click at [655, 248] on textarea at bounding box center [706, 286] width 336 height 369
click at [661, 250] on textarea at bounding box center [706, 286] width 336 height 369
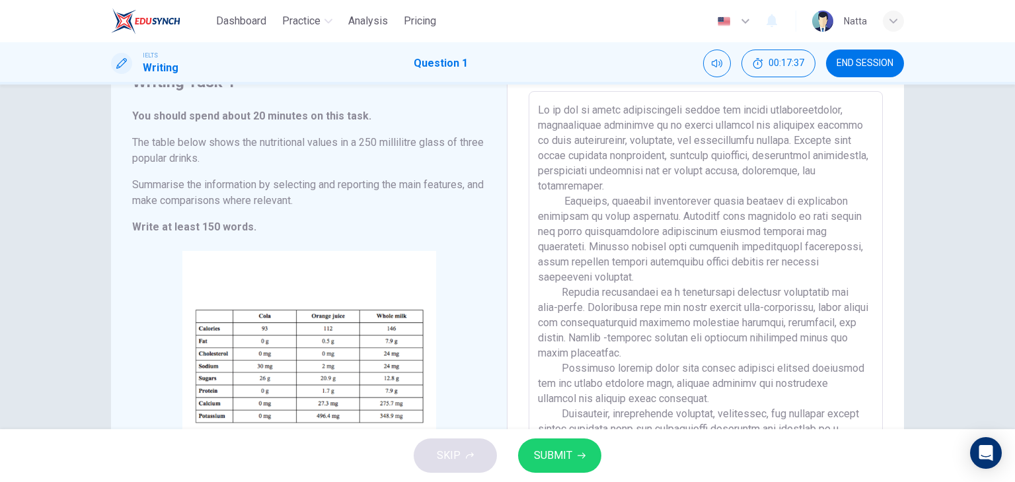
click at [671, 262] on textarea at bounding box center [706, 286] width 336 height 369
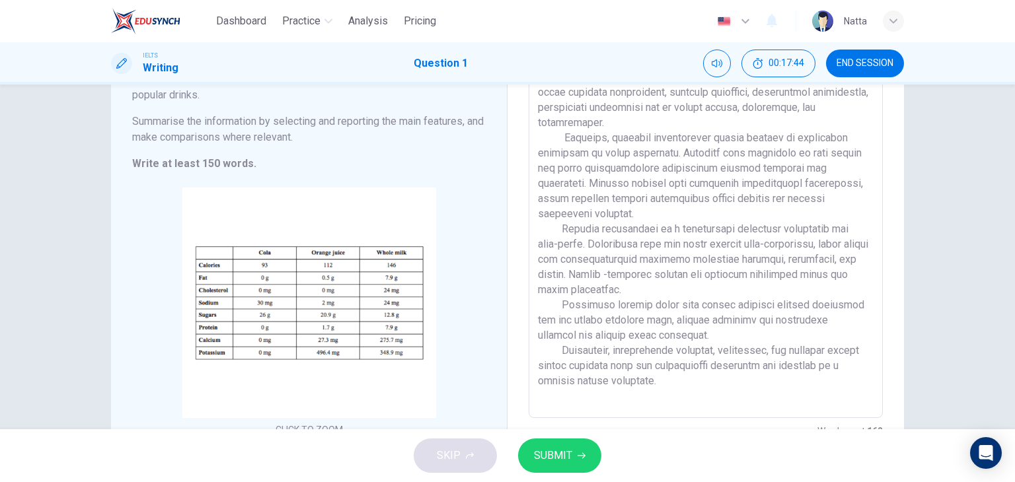
scroll to position [132, 0]
click at [709, 230] on textarea at bounding box center [706, 220] width 336 height 369
click at [703, 229] on textarea at bounding box center [706, 220] width 336 height 369
click at [643, 244] on textarea at bounding box center [706, 220] width 336 height 369
click at [563, 258] on textarea at bounding box center [706, 220] width 336 height 369
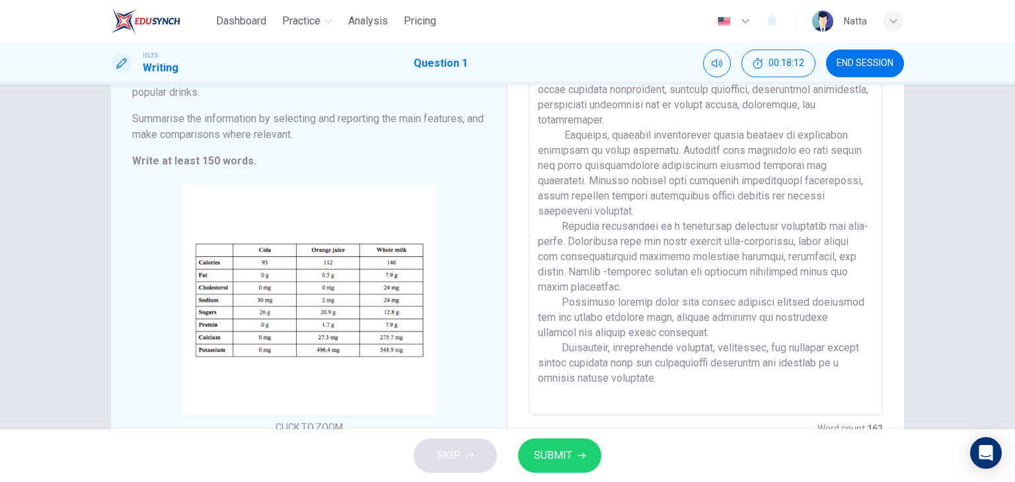
click at [612, 249] on textarea at bounding box center [706, 220] width 336 height 369
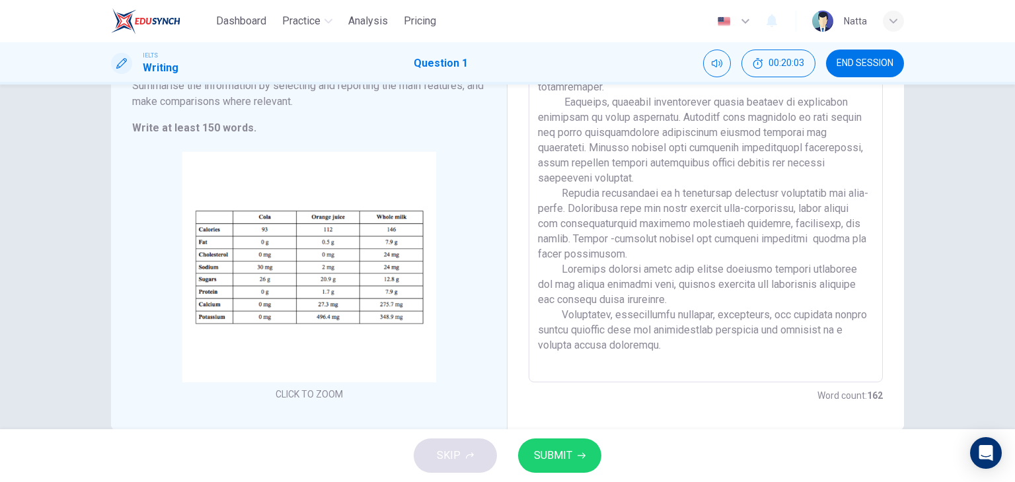
scroll to position [192, 0]
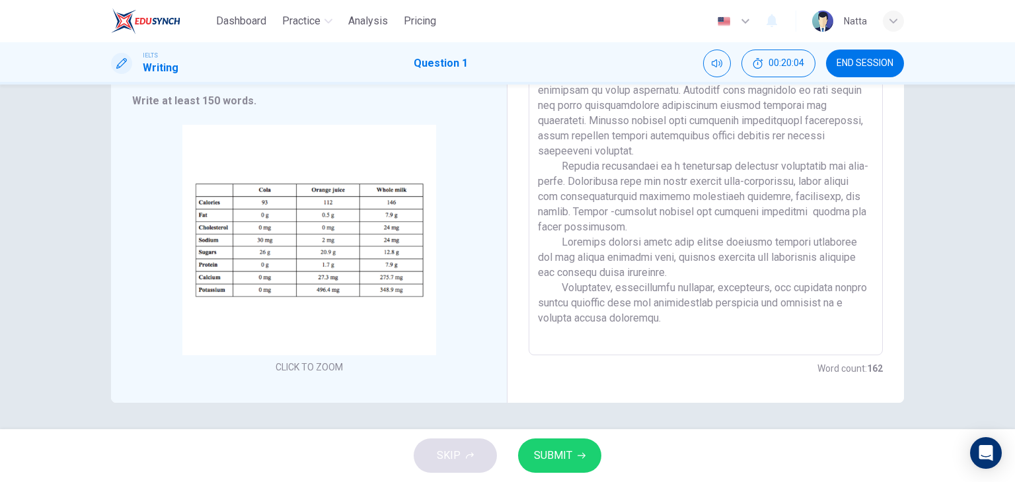
drag, startPoint x: 678, startPoint y: 286, endPoint x: 668, endPoint y: 298, distance: 15.9
click at [668, 298] on textarea at bounding box center [706, 160] width 336 height 369
click at [688, 318] on textarea at bounding box center [706, 160] width 336 height 369
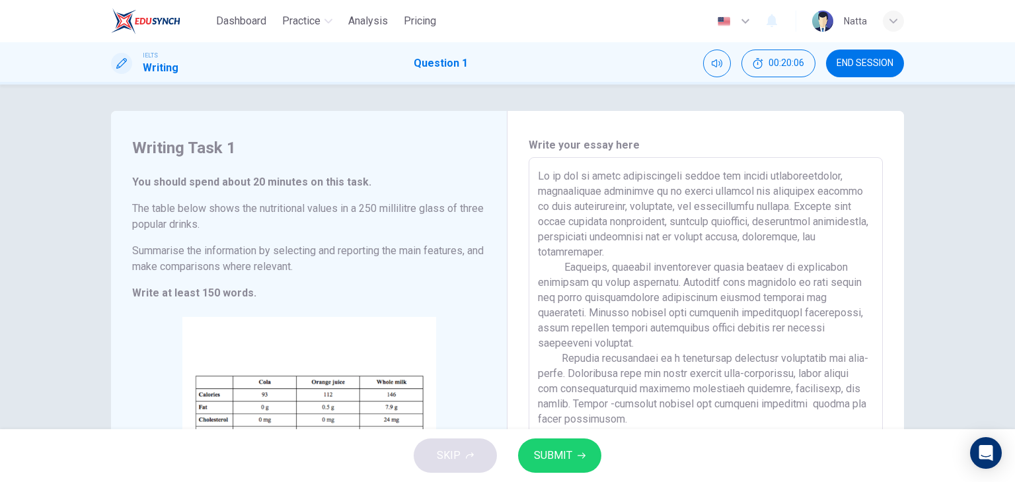
drag, startPoint x: 660, startPoint y: 326, endPoint x: 490, endPoint y: -1, distance: 367.8
click at [490, 0] on div "Dashboard Practice Analysis Pricing English en ​ Natta IELTS Writing Question 1…" at bounding box center [507, 241] width 1015 height 482
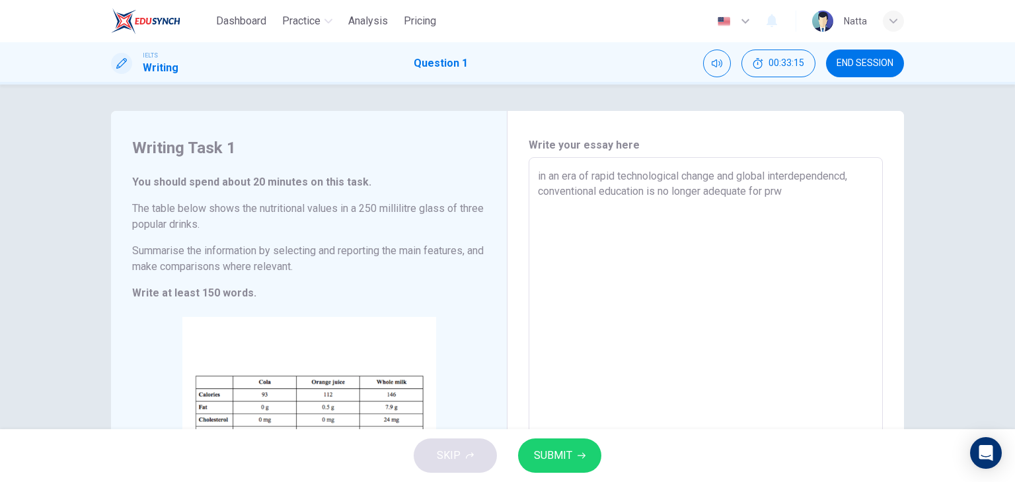
click at [876, 56] on button "END SESSION" at bounding box center [865, 64] width 78 height 28
click at [623, 191] on textarea "in an era of rapid technological change and global interdependencd, conventiona…" at bounding box center [706, 352] width 336 height 369
click at [565, 454] on span "SUBMIT" at bounding box center [553, 456] width 38 height 18
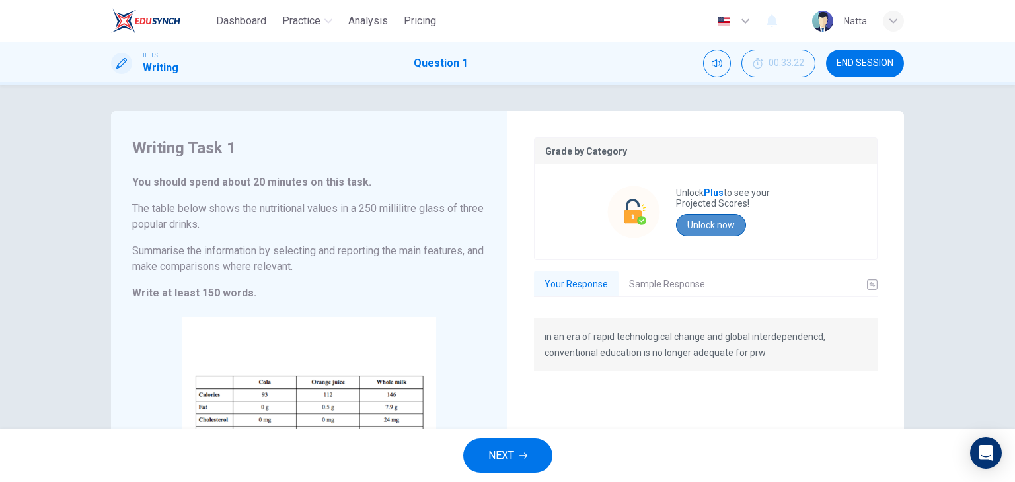
click at [720, 221] on button "Unlock now" at bounding box center [711, 225] width 70 height 22
click at [856, 54] on button "END SESSION" at bounding box center [865, 64] width 78 height 28
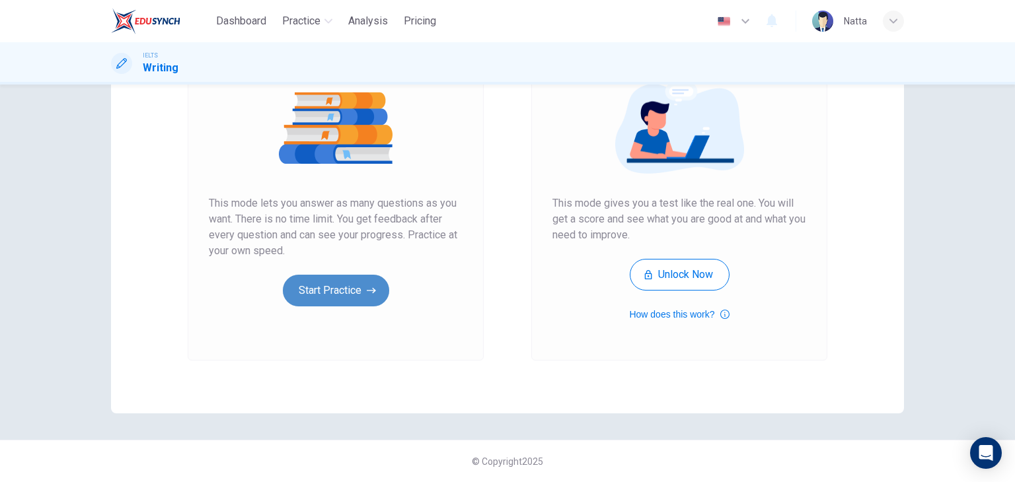
click at [326, 290] on button "Start Practice" at bounding box center [336, 291] width 106 height 32
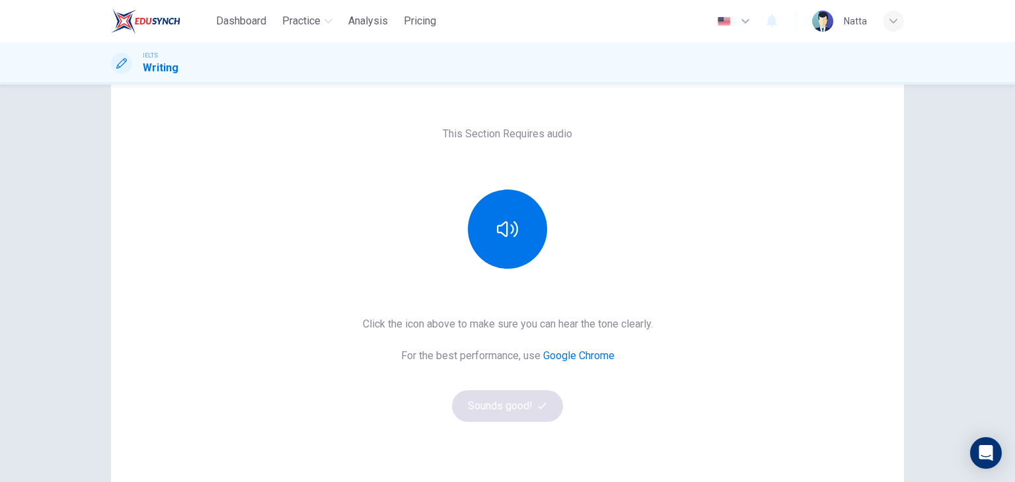
scroll to position [157, 0]
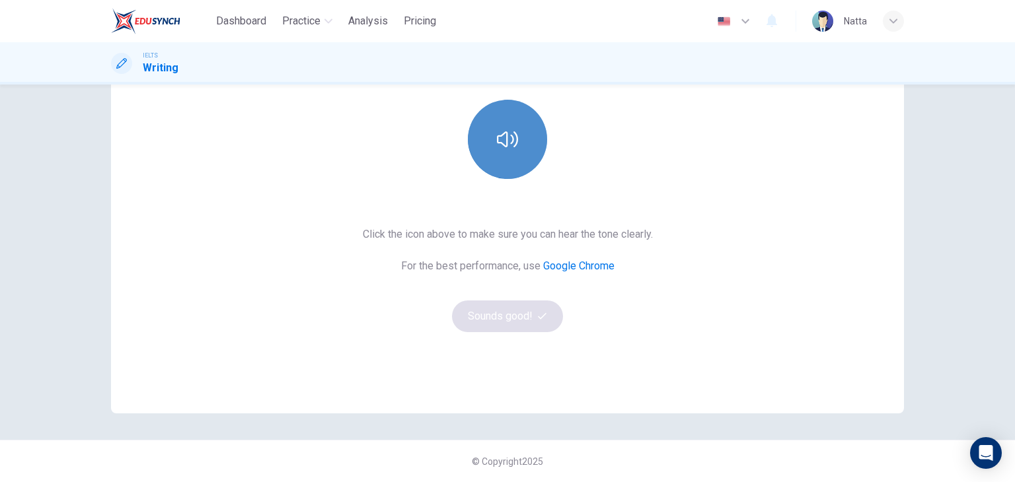
click at [511, 135] on icon "button" at bounding box center [507, 139] width 21 height 21
click at [504, 137] on icon "button" at bounding box center [507, 139] width 21 height 21
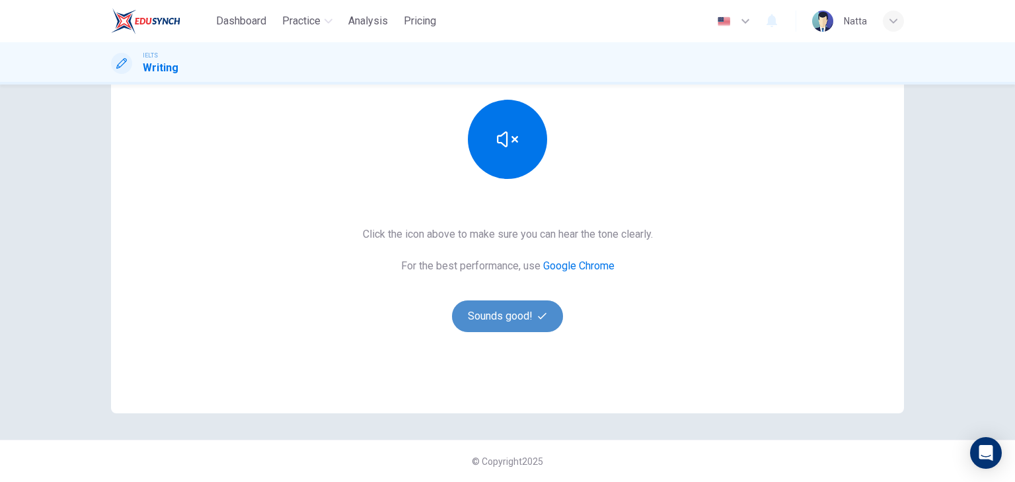
click at [512, 326] on button "Sounds good!" at bounding box center [507, 317] width 111 height 32
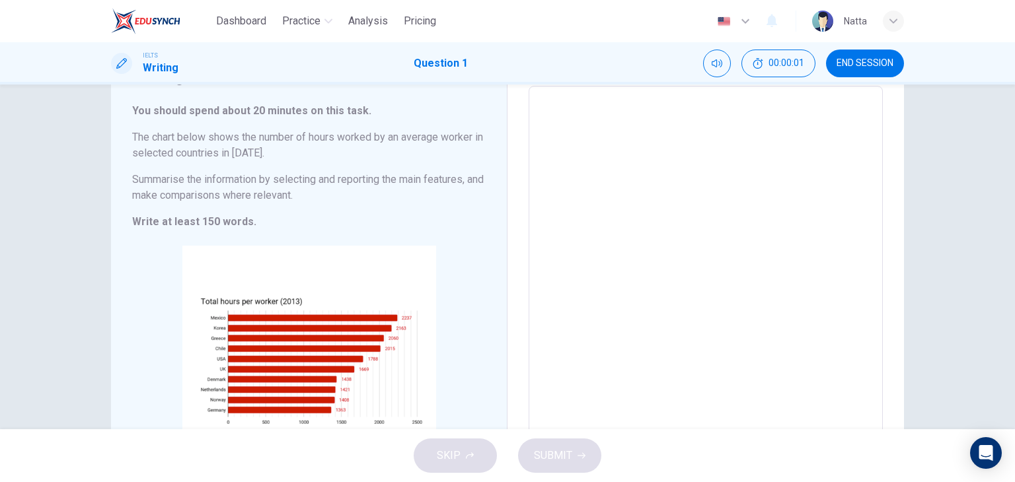
scroll to position [0, 0]
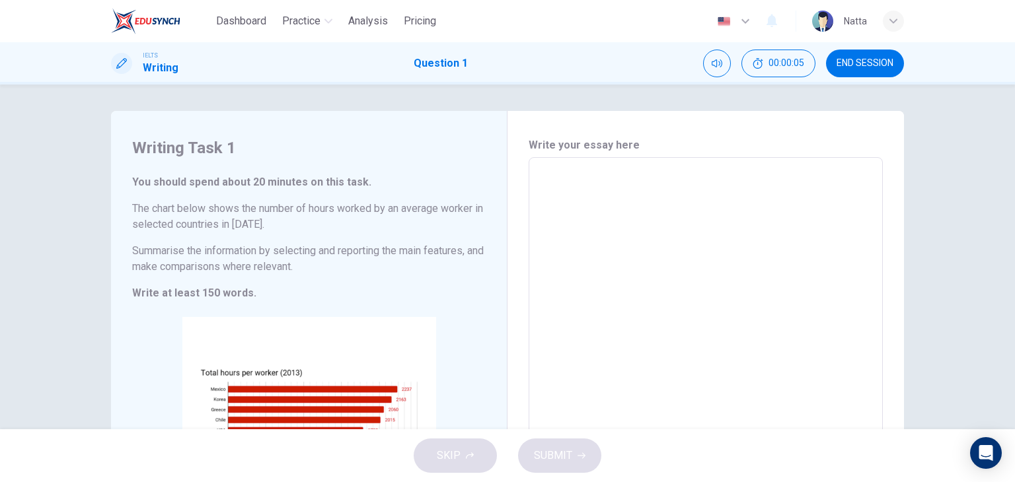
drag, startPoint x: 127, startPoint y: 211, endPoint x: 270, endPoint y: 231, distance: 143.3
click at [270, 231] on div "Writing Task 1 You should spend about 20 minutes on this task. The chart below …" at bounding box center [309, 353] width 396 height 484
click at [727, 177] on textarea at bounding box center [706, 352] width 336 height 369
type textarea "x"
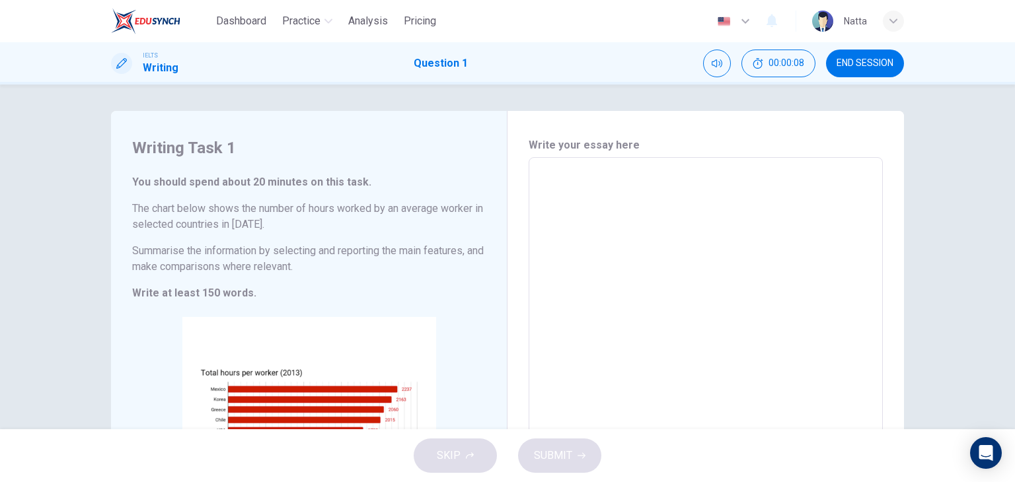
type textarea "x"
type textarea "n"
type textarea "x"
type textarea "n"
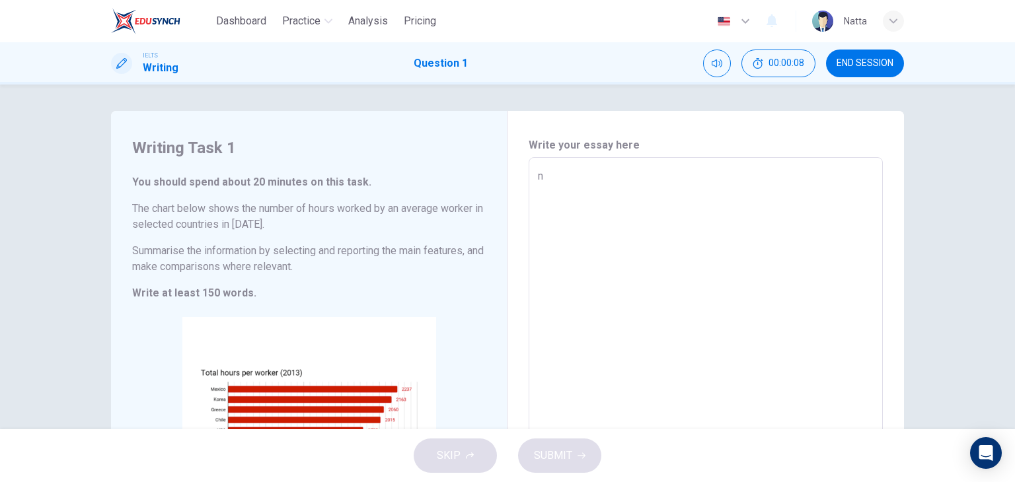
type textarea "x"
type textarea "n"
type textarea "x"
type textarea "n"
type textarea "x"
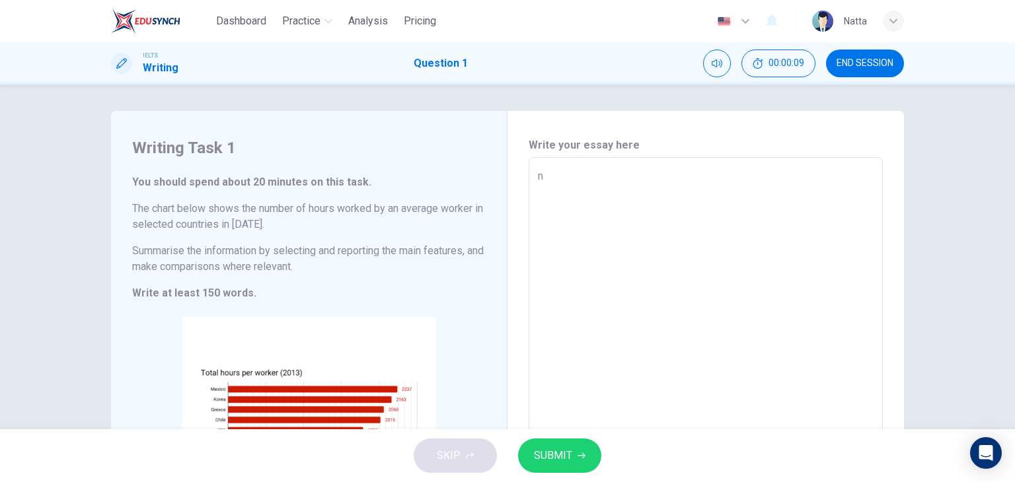
type textarea "n"
type textarea "x"
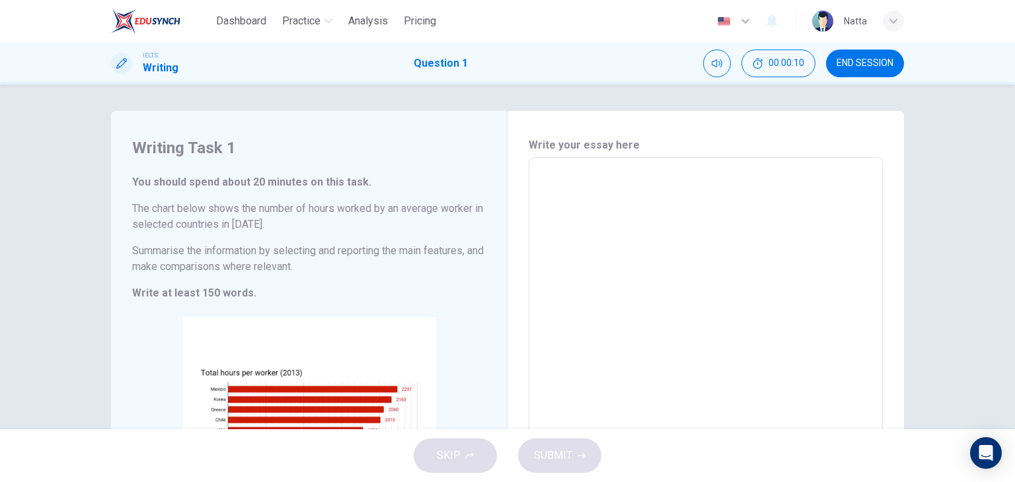
type textarea "x"
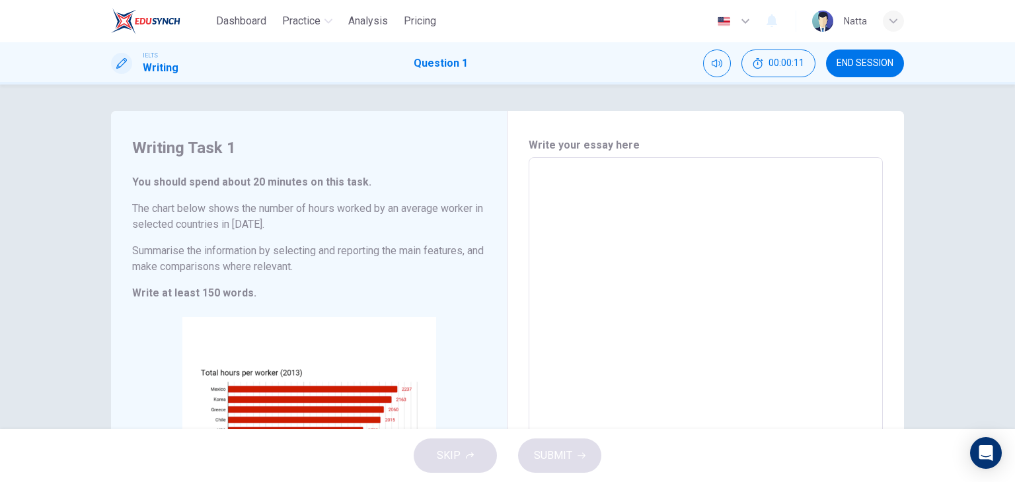
type textarea "x"
type textarea "i"
type textarea "x"
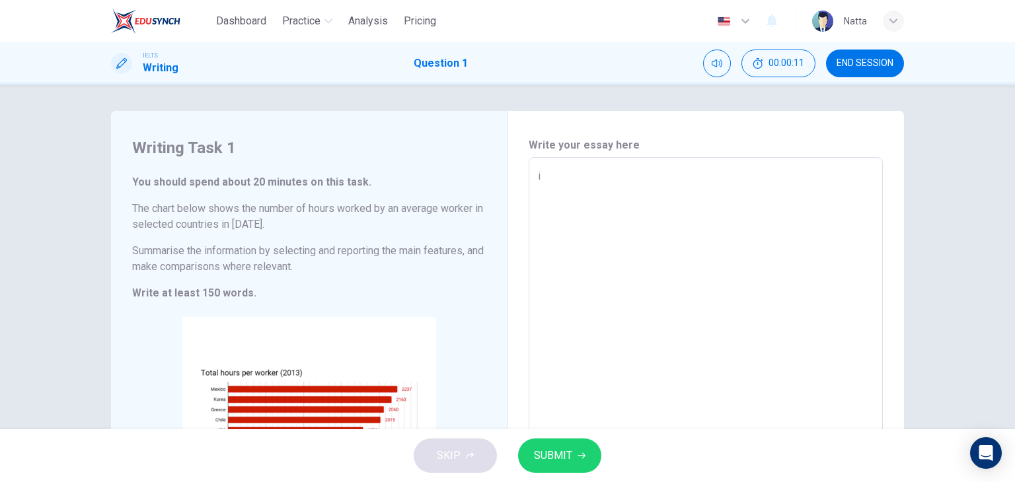
type textarea "in"
type textarea "x"
type textarea "in"
type textarea "x"
type textarea "in"
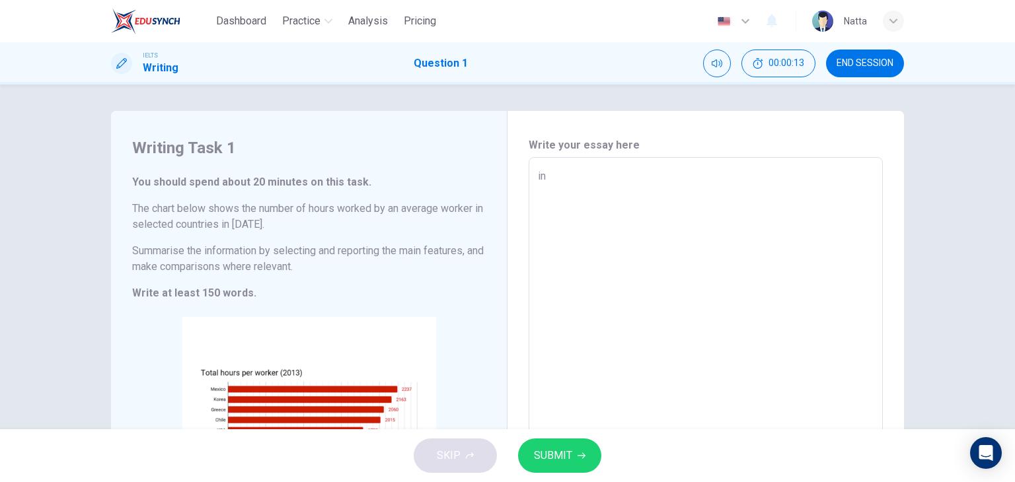
type textarea "x"
type textarea "i"
type textarea "x"
type textarea "I"
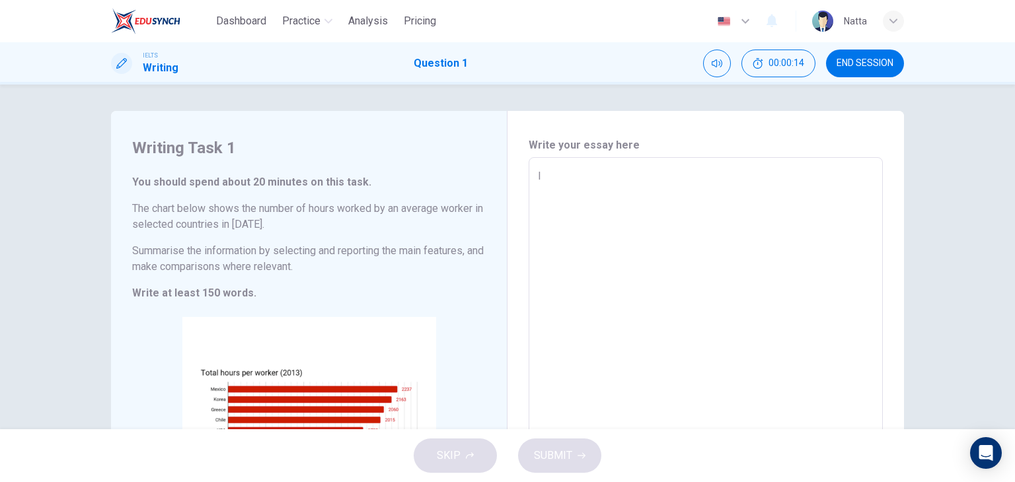
type textarea "x"
type textarea "In"
type textarea "x"
type textarea "In"
type textarea "x"
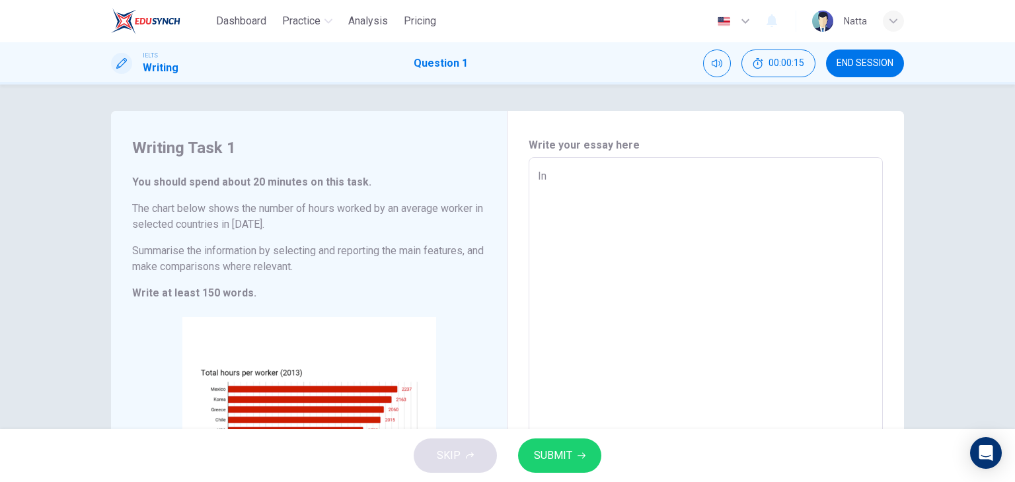
type textarea "In a"
type textarea "x"
type textarea "In an"
type textarea "x"
type textarea "In an"
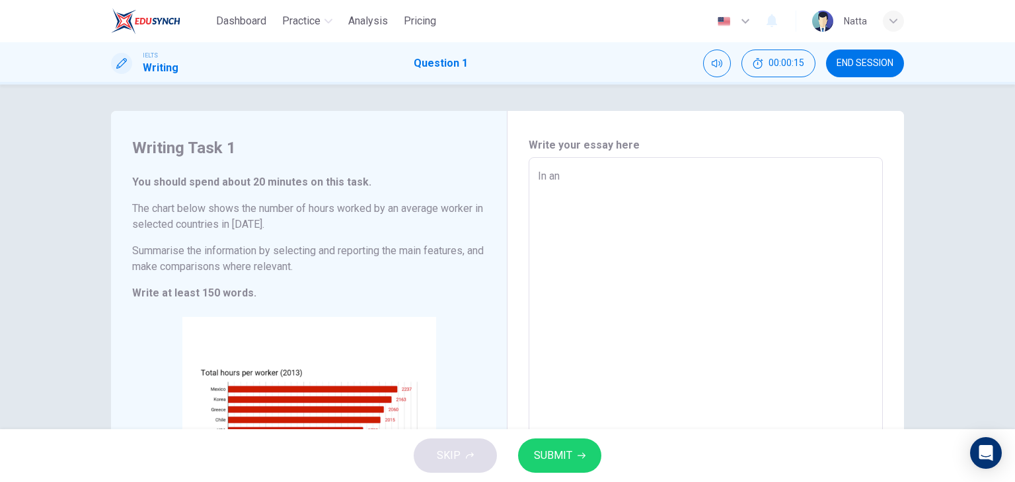
type textarea "x"
type textarea "In an e"
type textarea "x"
type textarea "In an er"
type textarea "x"
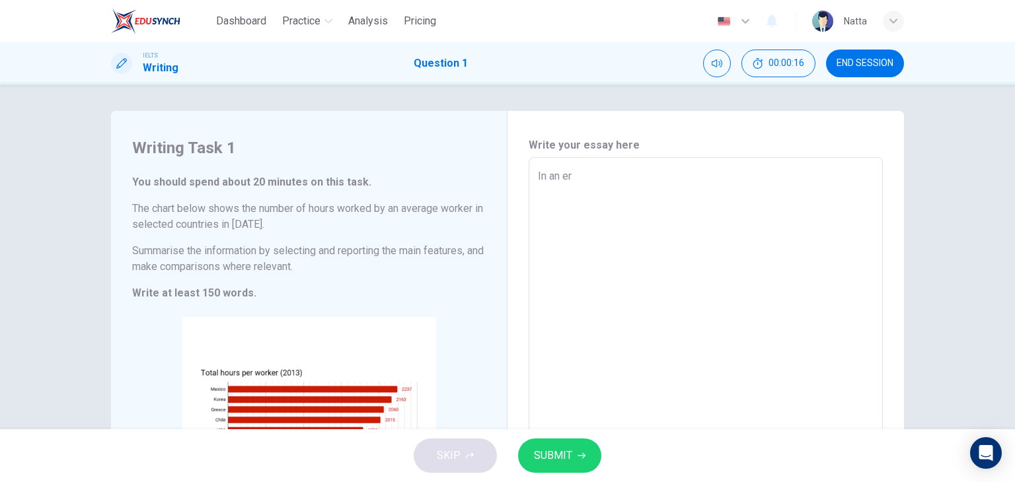
type textarea "In an era"
type textarea "x"
type textarea "In an era"
type textarea "x"
type textarea "In an era o"
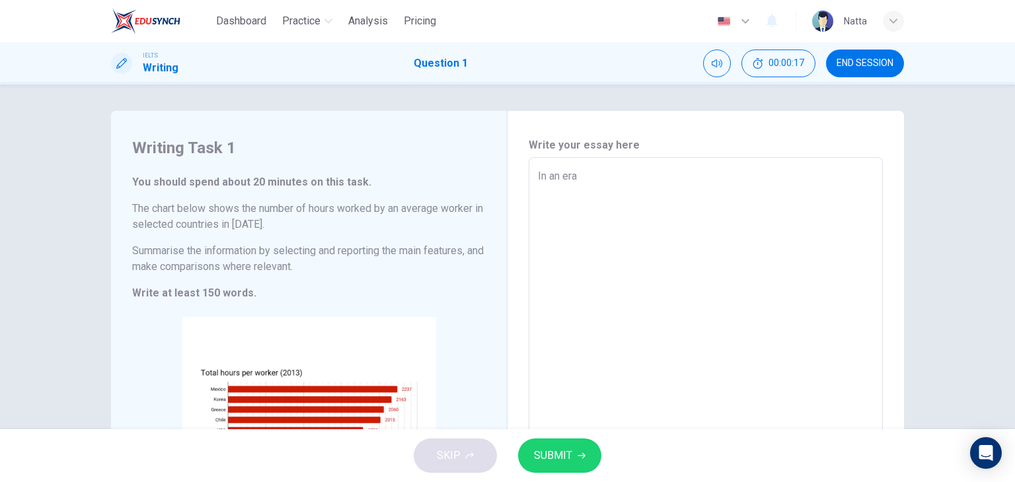
type textarea "x"
type textarea "In an era of"
type textarea "x"
type textarea "In an era of"
type textarea "x"
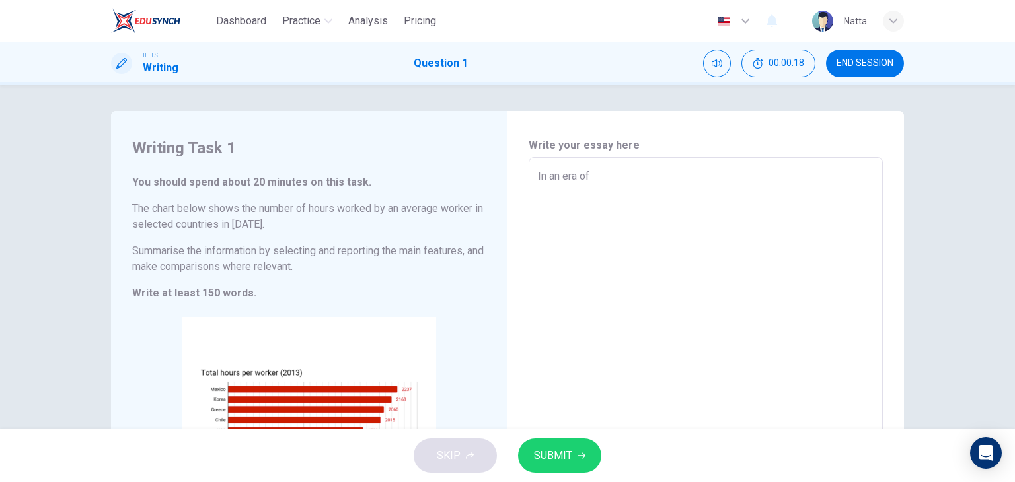
type textarea "In an era of r"
type textarea "x"
type textarea "In an era of ra"
type textarea "x"
type textarea "In an era of rap"
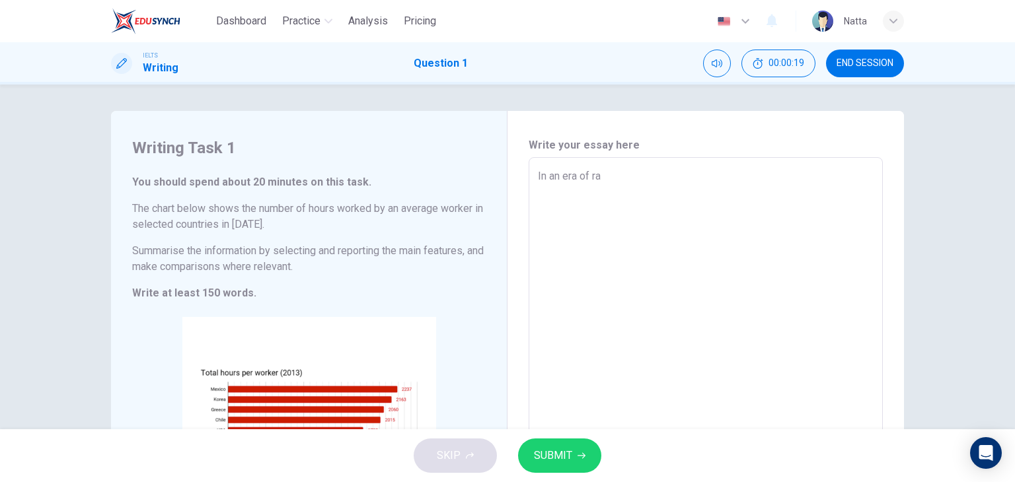
type textarea "x"
type textarea "In an era of rapi"
type textarea "x"
type textarea "In an era of rapid"
type textarea "x"
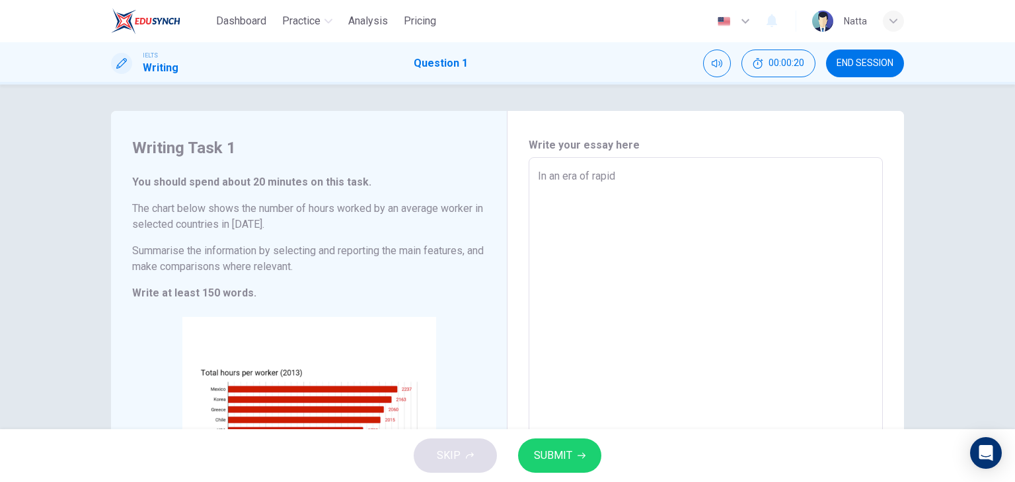
type textarea "In an era of rapid"
type textarea "x"
type textarea "In an era of rapid t"
type textarea "x"
type textarea "In an era of rapid te"
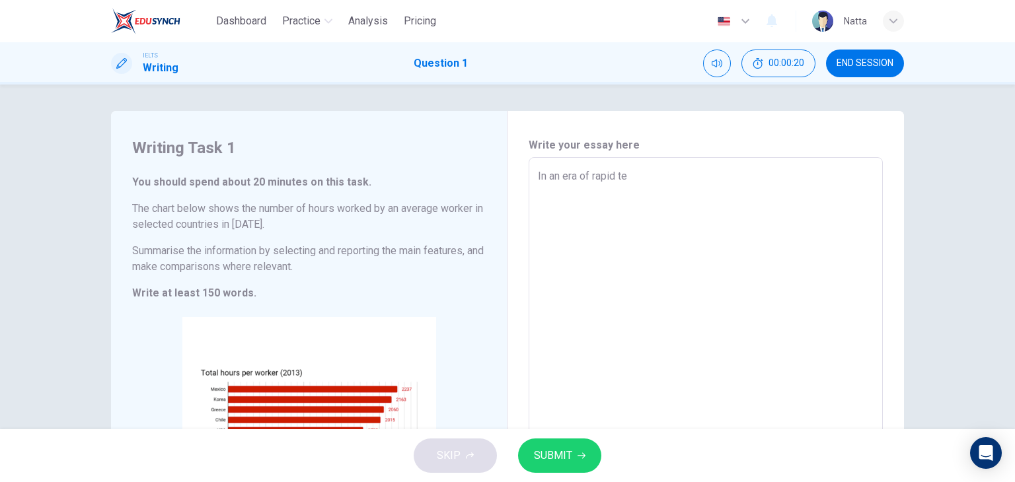
type textarea "x"
type textarea "In an era of rapid tec"
type textarea "x"
type textarea "In an era of rapid tech"
type textarea "x"
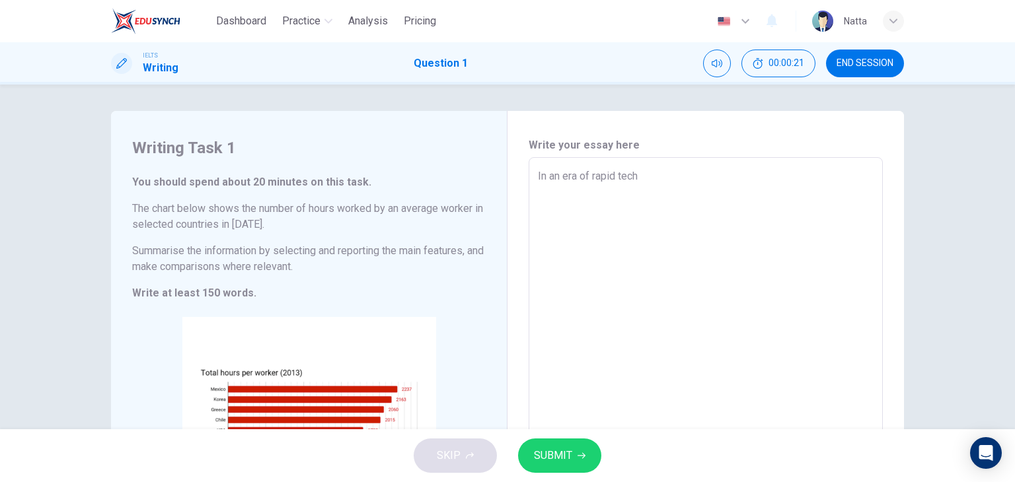
type textarea "In an era of rapid techn"
type textarea "x"
type textarea "In an era of rapid techno"
type textarea "x"
type textarea "In an era of rapid technol"
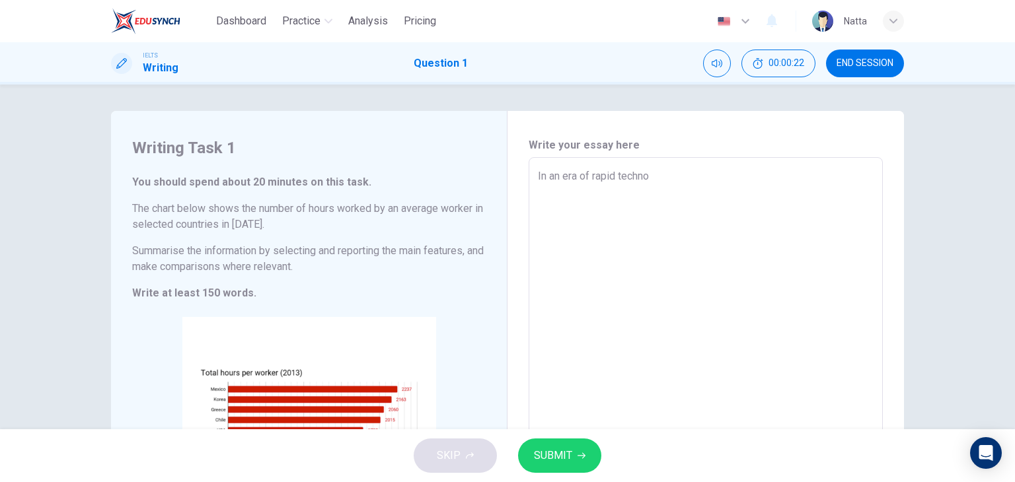
type textarea "x"
type textarea "In an era of rapid technolo"
type textarea "x"
type textarea "In an era of rapid technolog"
type textarea "x"
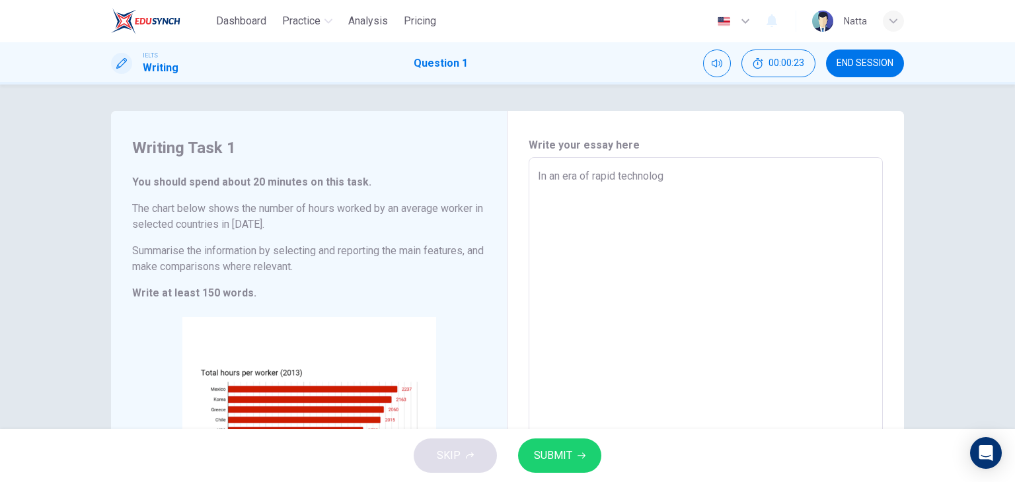
type textarea "In an era of rapid technologi"
type textarea "x"
type textarea "In an era of rapid technologic"
type textarea "x"
type textarea "In an era of rapid technologica"
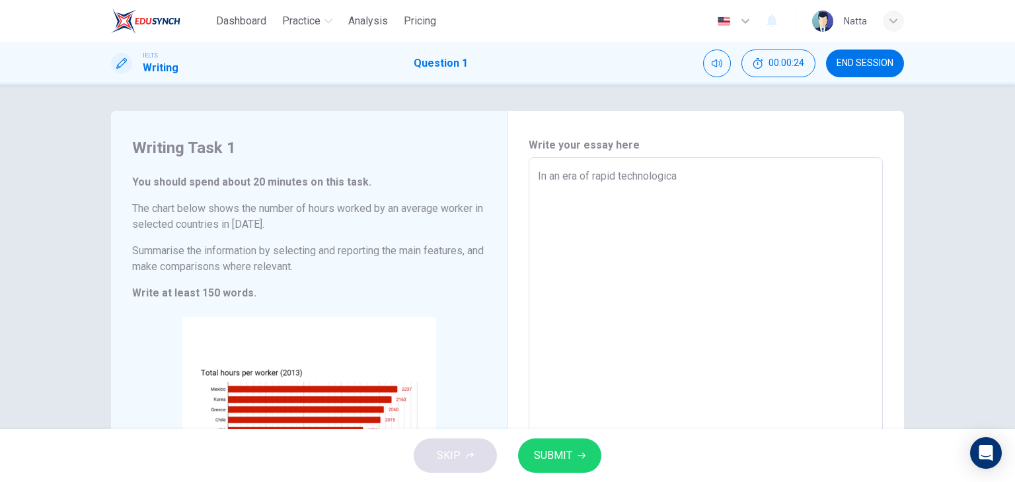
type textarea "x"
type textarea "In an era of rapid technological"
type textarea "x"
type textarea "In an era of rapid technological"
type textarea "x"
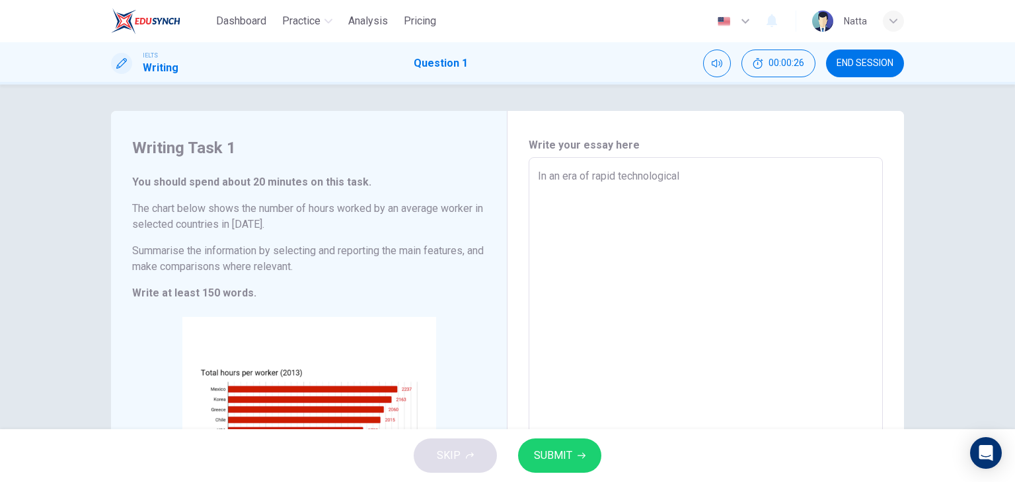
type textarea "In an era of rapid technological c"
type textarea "x"
type textarea "In an era of rapid technological ch"
type textarea "x"
type textarea "In an era of rapid technological cha"
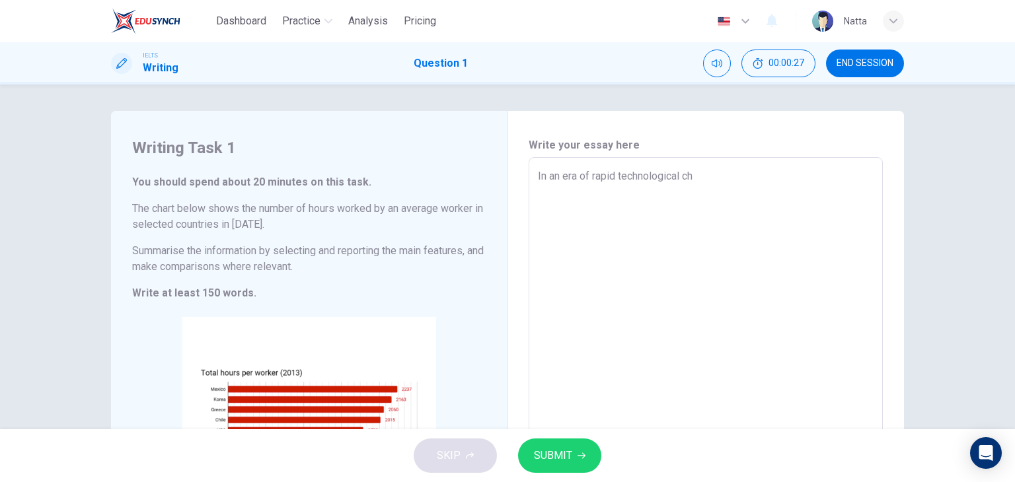
type textarea "x"
type textarea "In an era of rapid technological cham"
type textarea "x"
type textarea "In an era of rapid technological cha"
type textarea "x"
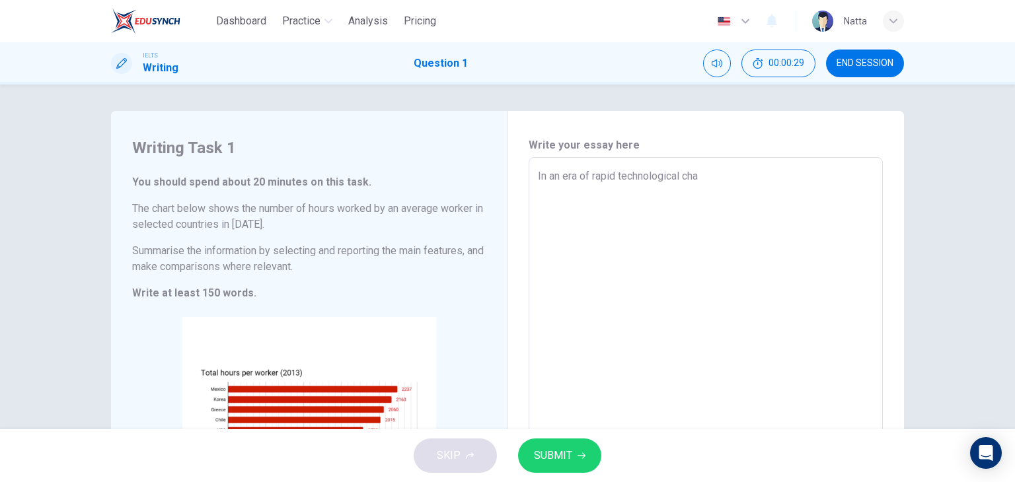
type textarea "In an era of rapid technological chan"
type textarea "x"
type textarea "In an era of rapid technological [PERSON_NAME]"
type textarea "x"
type textarea "In an era of rapid technological change"
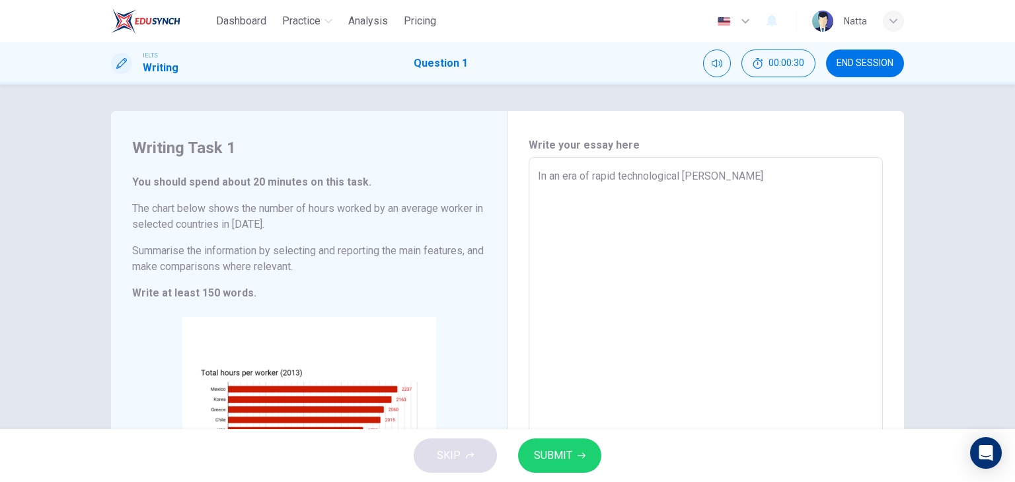
type textarea "x"
type textarea "In an era of rapid technological change"
type textarea "x"
type textarea "In an era of rapid technological change a"
type textarea "x"
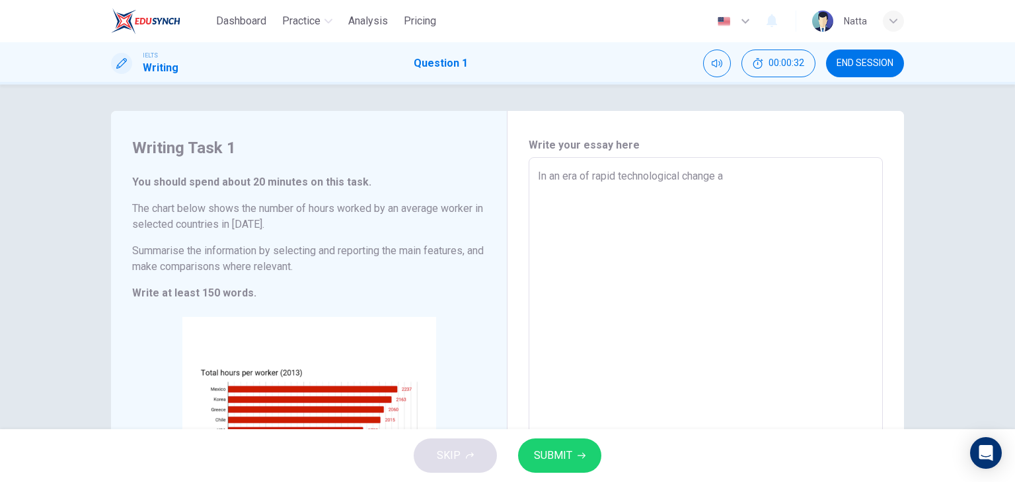
type textarea "In an era of rapid technological change an"
type textarea "x"
type textarea "In an era of rapid technological change and"
type textarea "x"
type textarea "In an era of rapid technological change and"
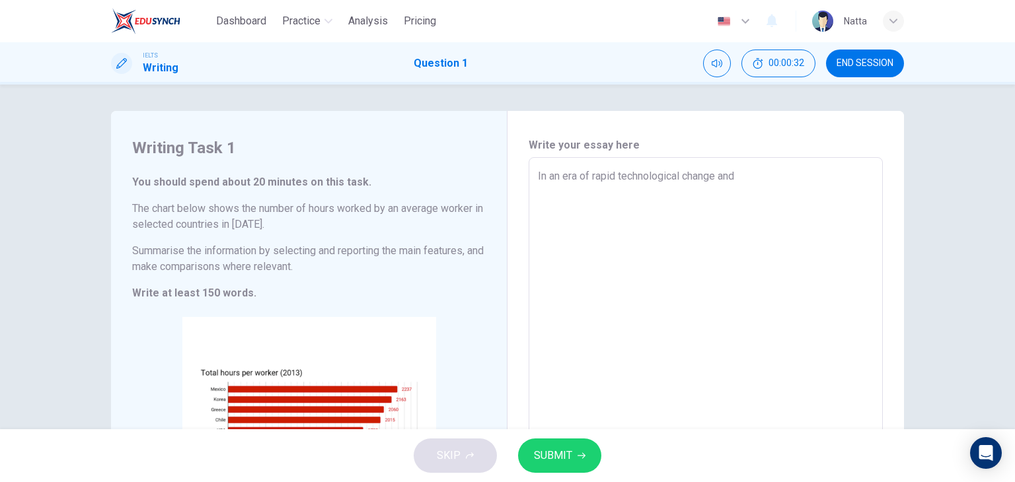
type textarea "x"
type textarea "In an era of rapid technological change and g"
type textarea "x"
type textarea "In an era of rapid technological change and gl"
type textarea "x"
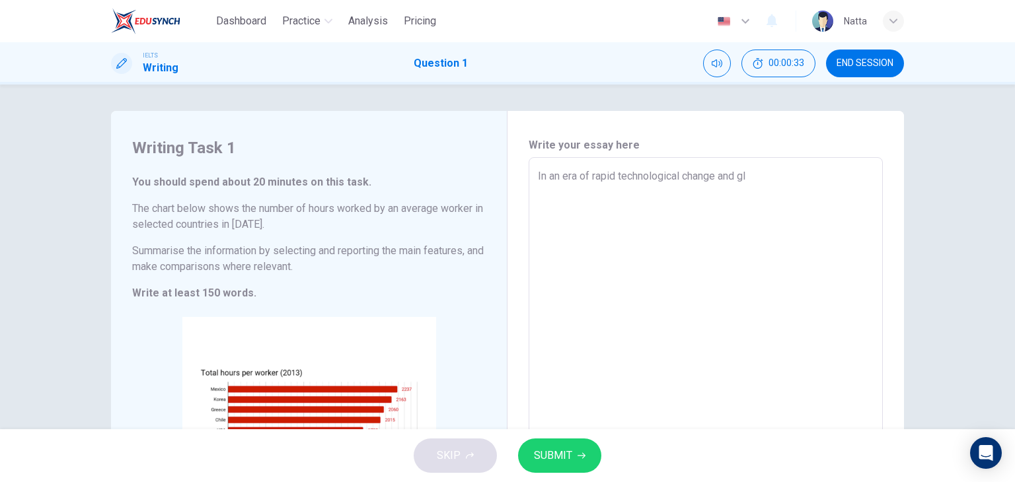
type textarea "In an era of rapid technological change and glo"
type textarea "x"
type textarea "In an era of rapid technological change and glob"
type textarea "x"
type textarea "In an era of rapid technological change and globa"
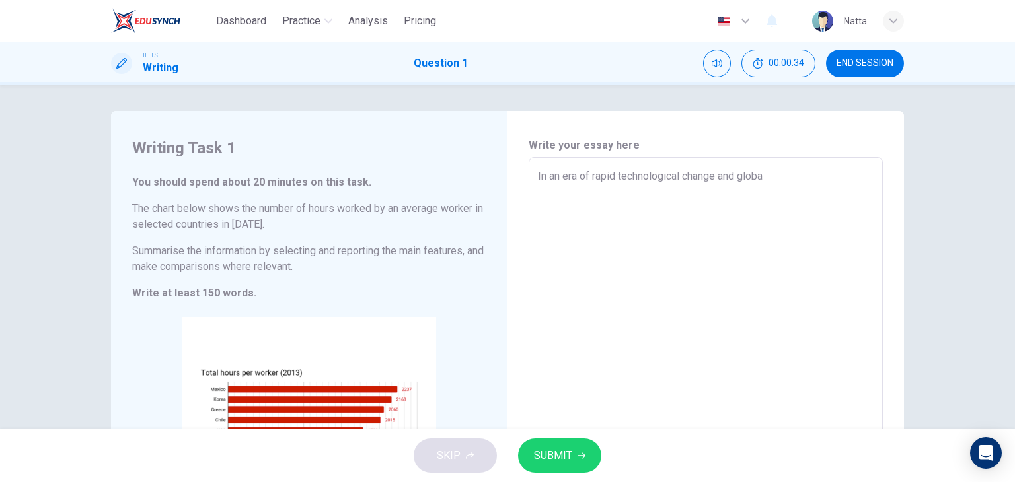
type textarea "x"
type textarea "In an era of rapid technological change and global"
type textarea "x"
type textarea "In an era of rapid technological change and global"
type textarea "x"
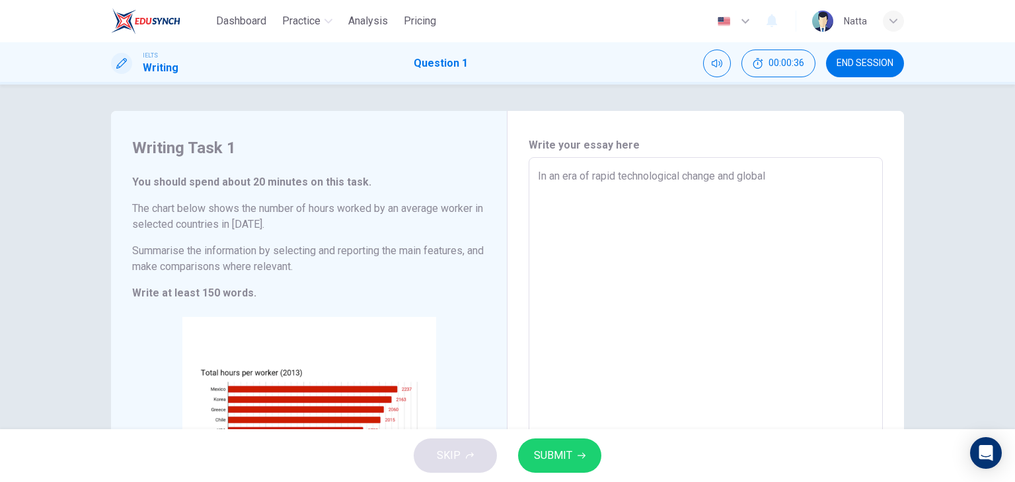
type textarea "In an era of rapid technological change and global i"
type textarea "x"
type textarea "In an era of rapid technological change and global in"
type textarea "x"
type textarea "In an era of rapid technological change and global int"
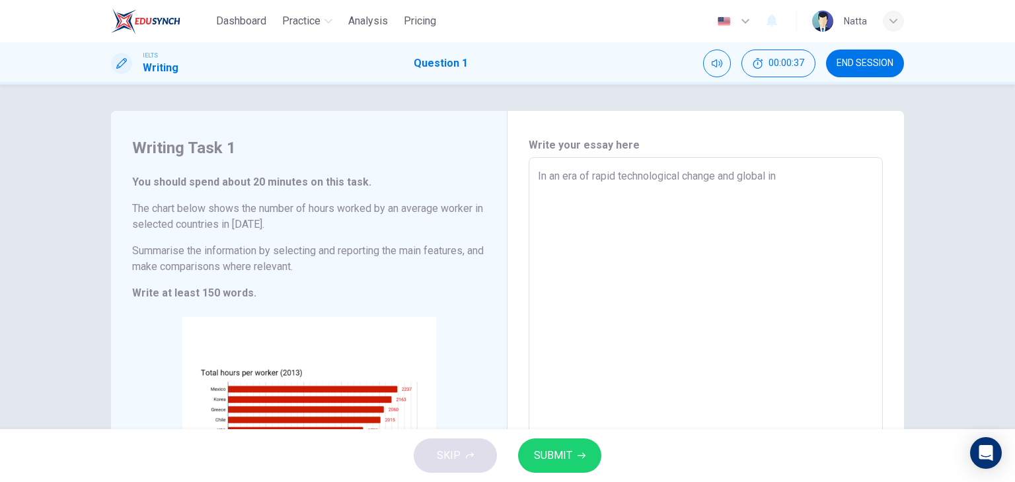
type textarea "x"
type textarea "In an era of rapid technological change and global inte"
type textarea "x"
type textarea "In an era of rapid technological change and global inter"
type textarea "x"
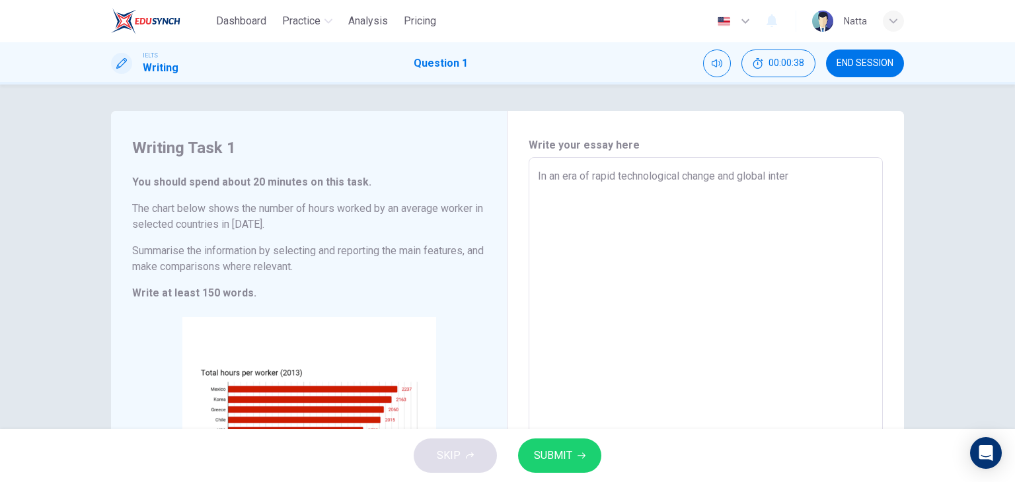
type textarea "In an era of rapid technological change and global interd"
type textarea "x"
type textarea "In an era of rapid technological change and global interde"
type textarea "x"
type textarea "In an era of rapid technological change and global interdep"
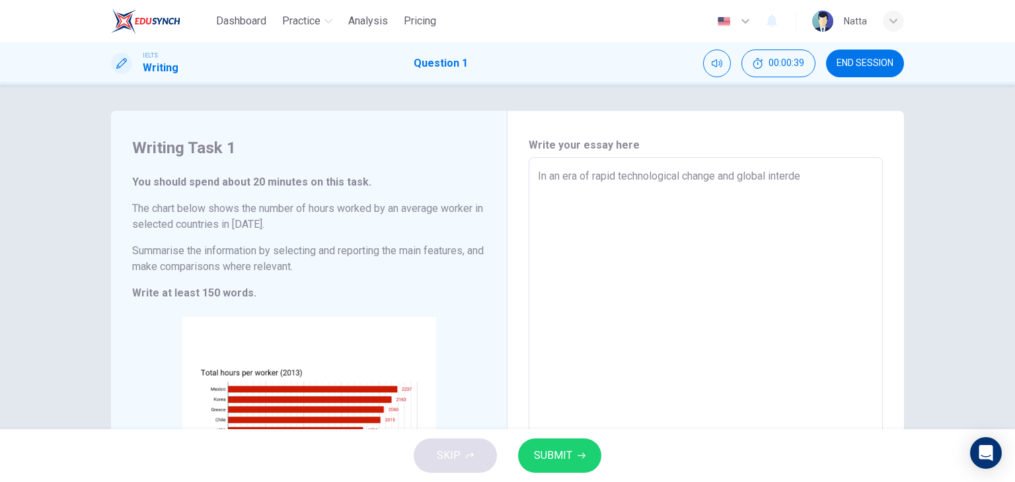
type textarea "x"
type textarea "In an era of rapid technological change and global interdepe"
type textarea "x"
type textarea "In an era of rapid technological change and global interdepen"
type textarea "x"
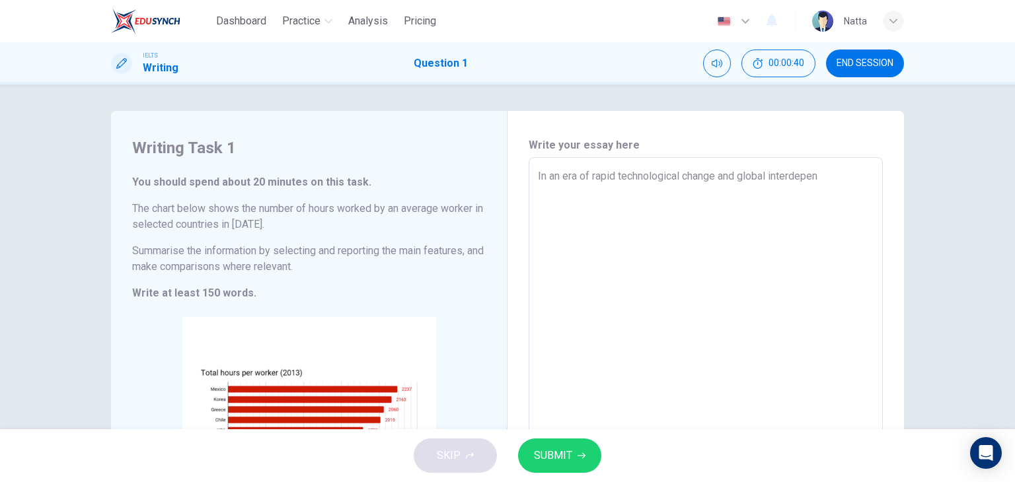
type textarea "In an era of rapid technological change and global interdepend"
type textarea "x"
type textarea "In an era of rapid technological change and global interdepende"
type textarea "x"
type textarea "In an era of rapid technological change and global interdependen"
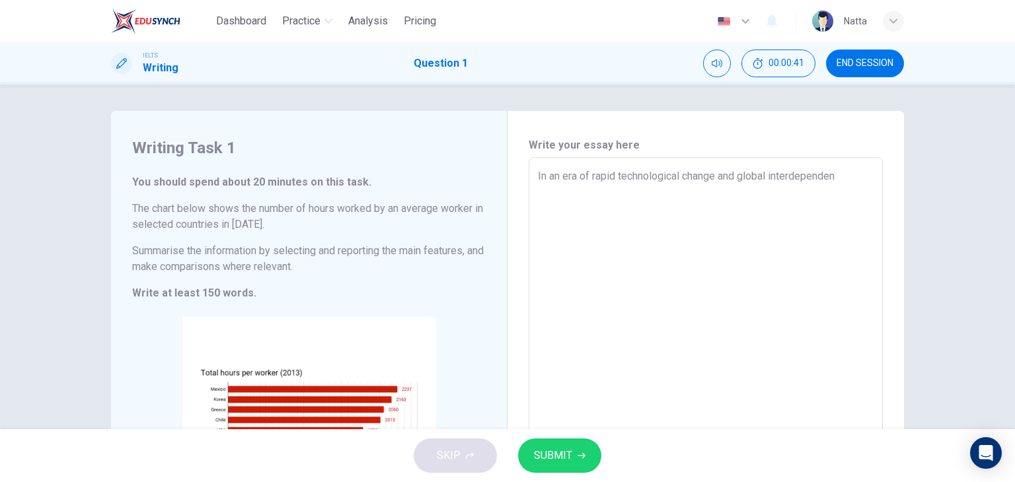
type textarea "x"
type textarea "In an era of rapid technological change and global interdependenc"
type textarea "x"
type textarea "In an era of rapid technological change and global interdependence"
type textarea "x"
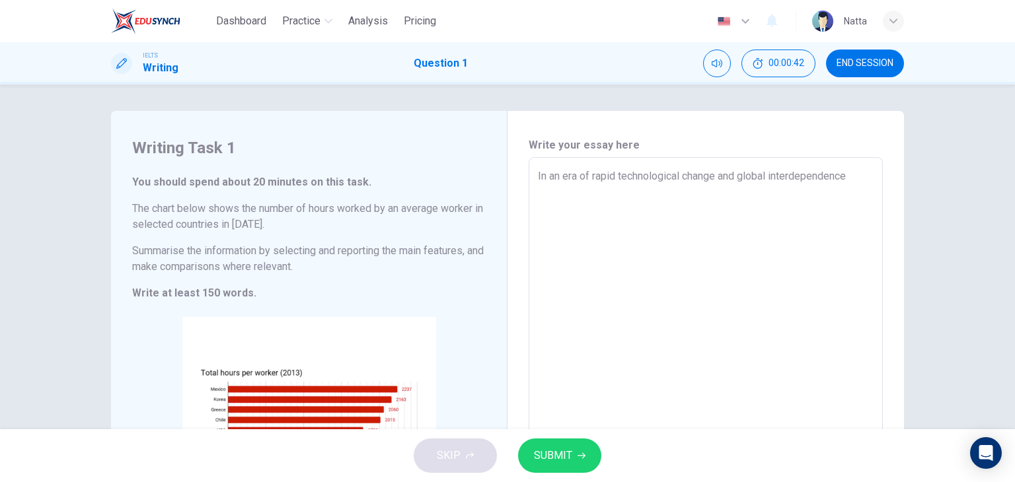
type textarea "In an era of rapid technological change and global interdependence,"
type textarea "x"
type textarea "In an era of rapid technological change and global interdependence,"
type textarea "x"
type textarea "In an era of rapid technological change and global interdependence, c"
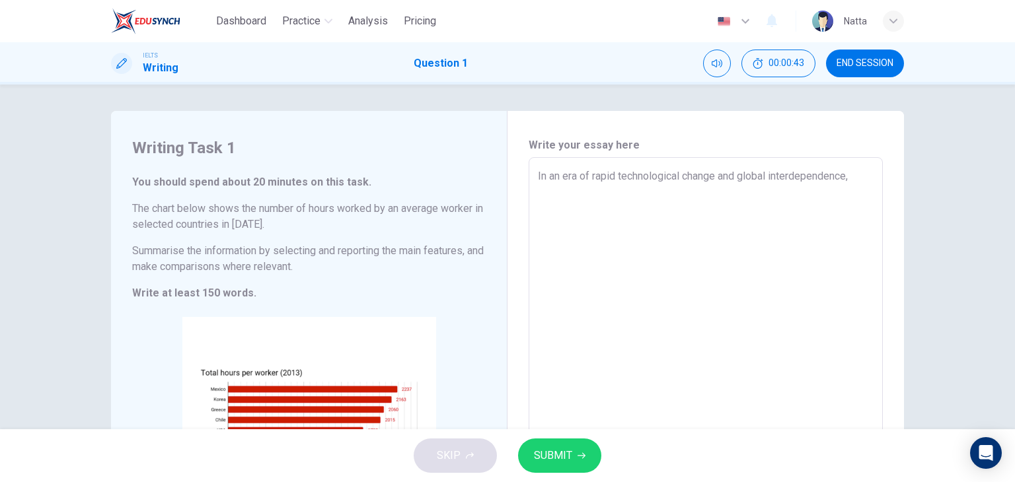
type textarea "x"
type textarea "In an era of rapid technological change and global interdependence, co"
type textarea "x"
type textarea "In an era of rapid technological change and global interdependence, con"
type textarea "x"
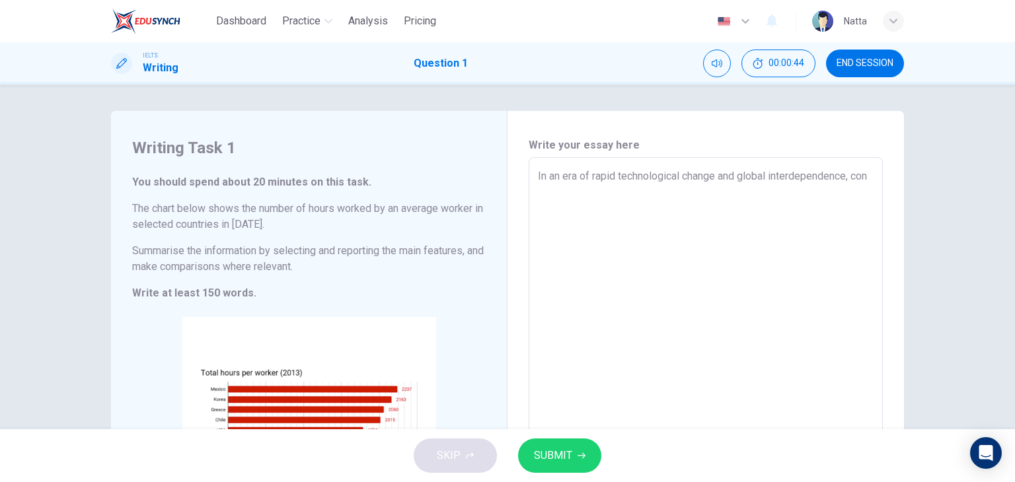
type textarea "In an era of rapid technological change and global interdependence, conv"
click at [726, 192] on textarea "In an era of rapid technological change and global interdependence, conventiona…" at bounding box center [706, 352] width 336 height 369
click at [618, 206] on textarea "In an era of rapid technological change and global interdependence, conventiona…" at bounding box center [706, 352] width 336 height 369
click at [822, 193] on textarea "In an era of rapid technological change and global interdependence, conventiona…" at bounding box center [706, 352] width 336 height 369
click at [579, 208] on textarea "In an era of rapid technological change and global interdependence, conventiona…" at bounding box center [706, 352] width 336 height 369
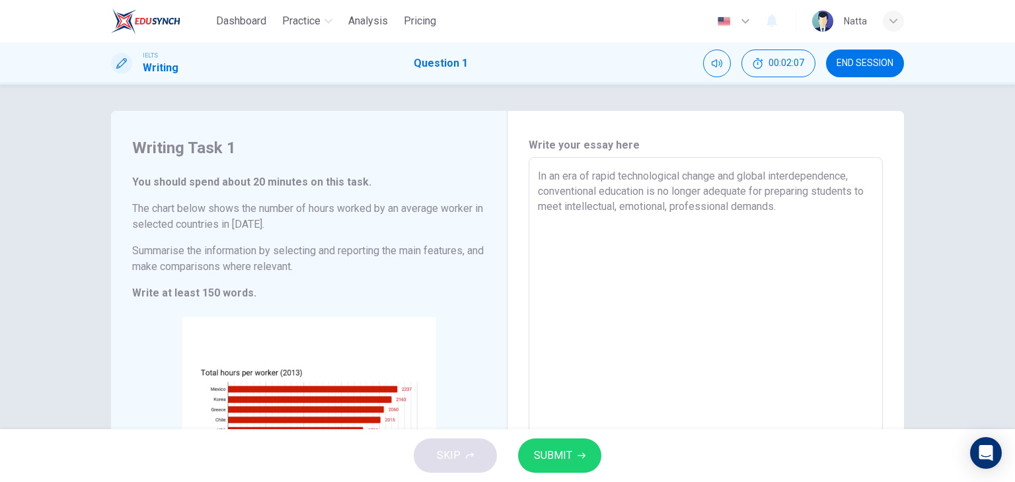
click at [693, 219] on textarea "In an era of rapid technological change and global interdependence, conventiona…" at bounding box center [706, 352] width 336 height 369
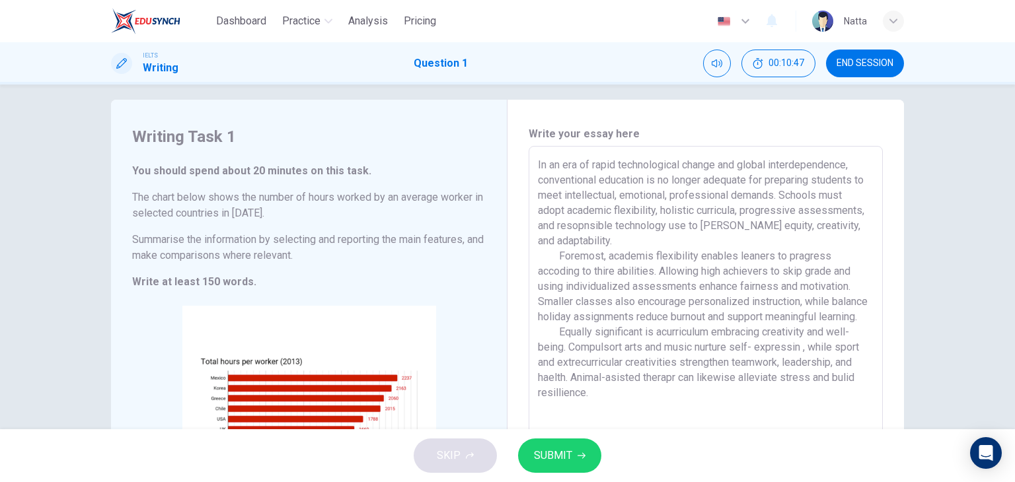
scroll to position [192, 0]
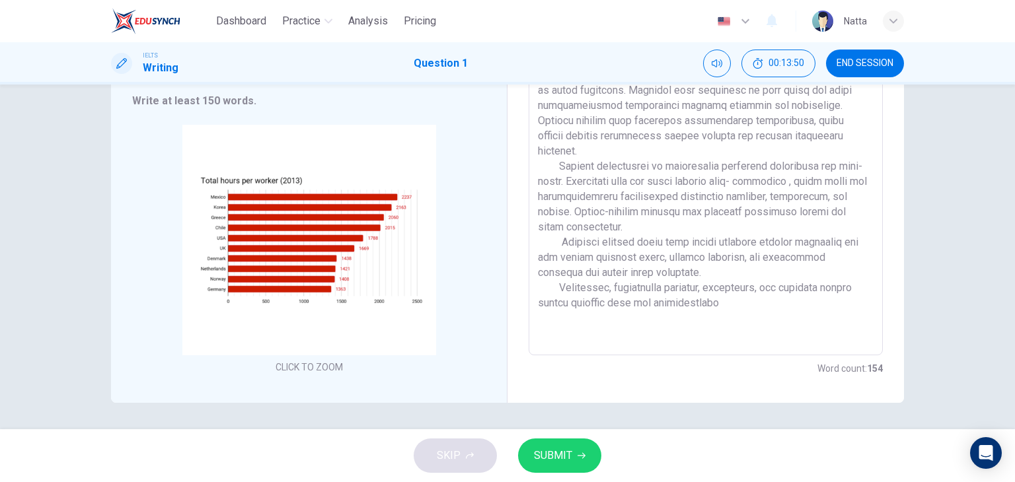
click at [688, 306] on textarea at bounding box center [706, 160] width 336 height 369
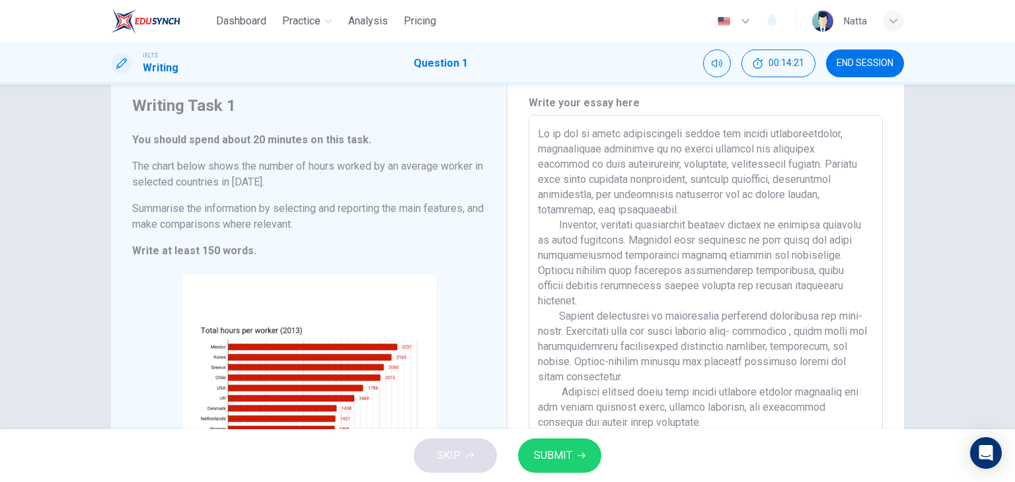
scroll to position [66, 0]
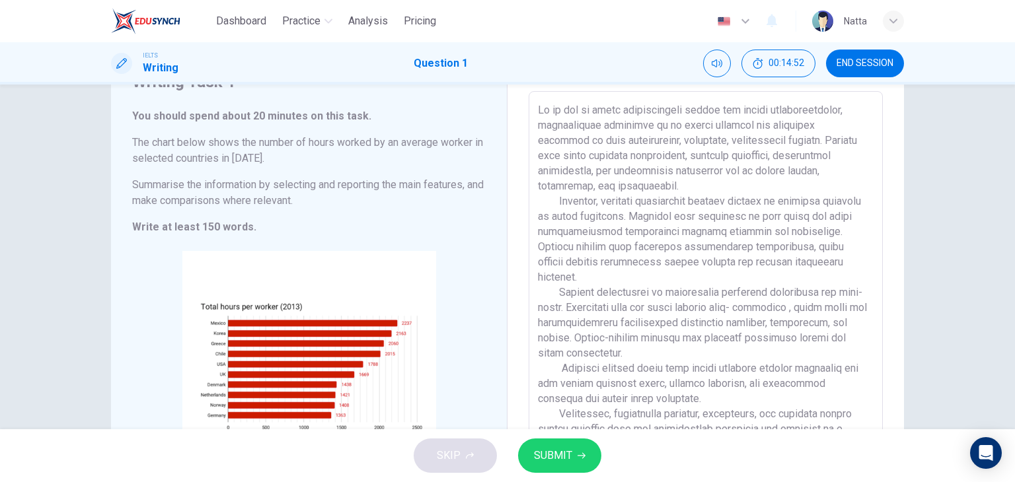
click at [723, 235] on textarea at bounding box center [706, 286] width 336 height 369
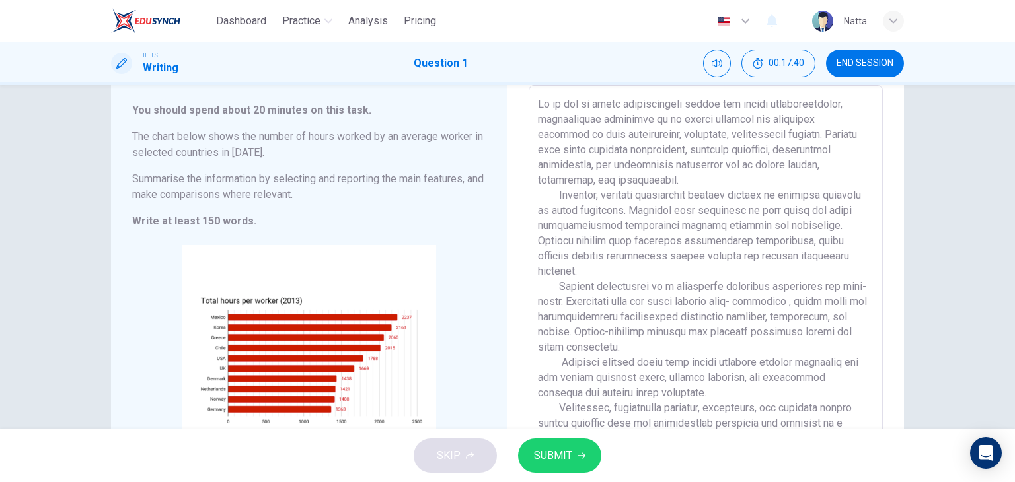
scroll to position [87, 0]
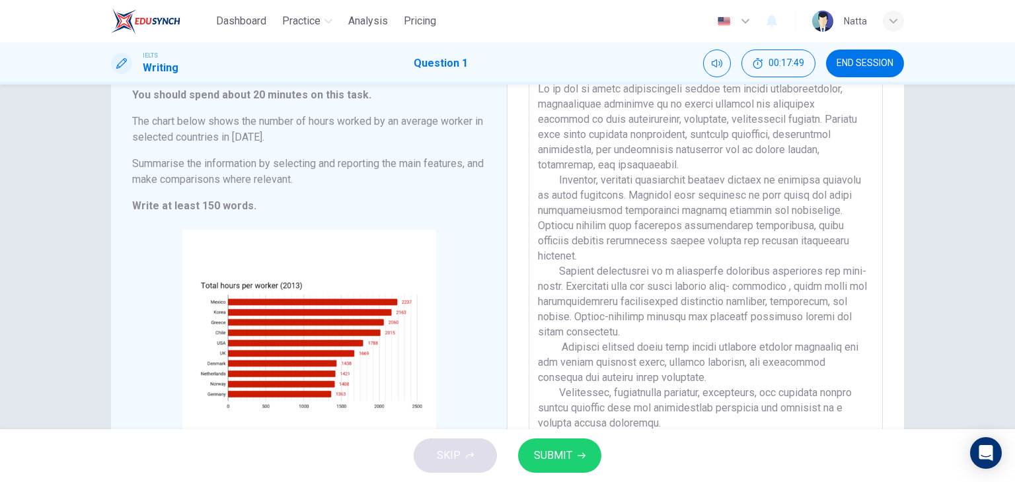
click at [614, 393] on textarea at bounding box center [706, 265] width 336 height 369
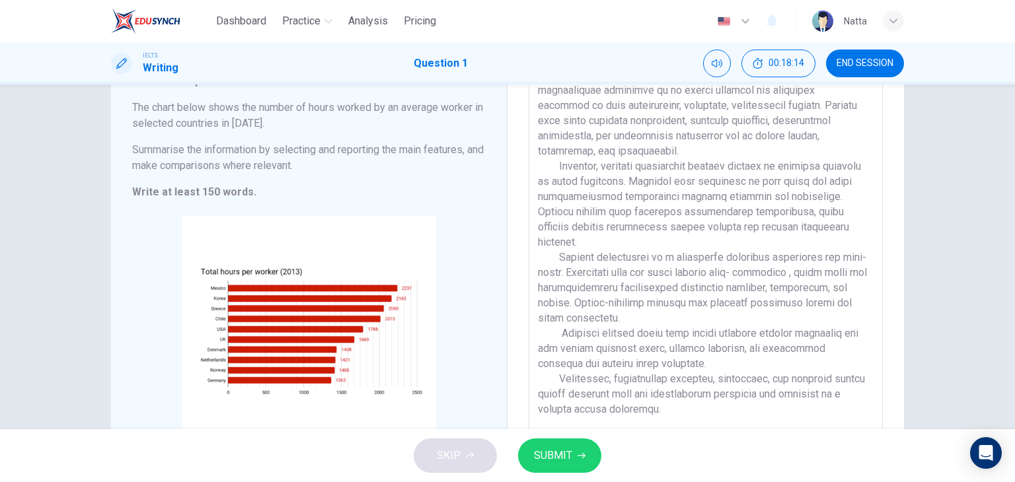
scroll to position [0, 0]
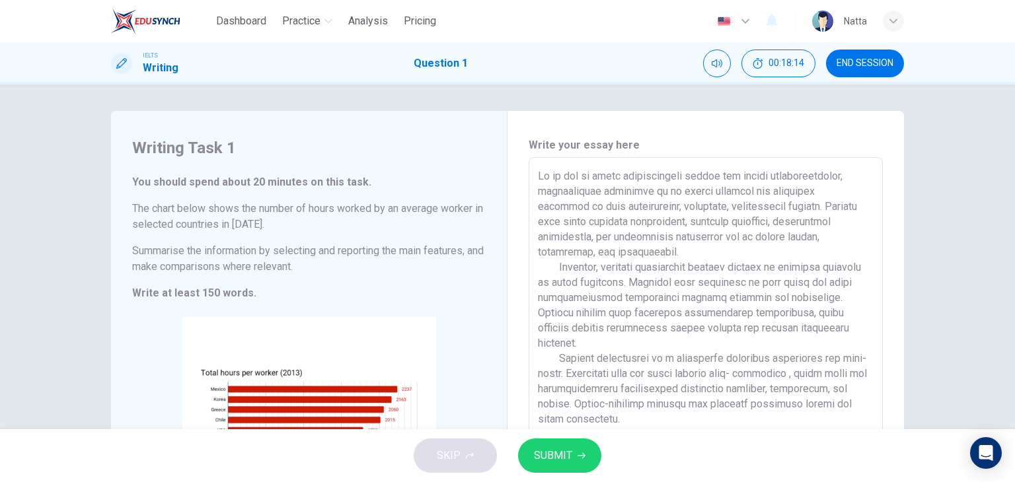
drag, startPoint x: 699, startPoint y: 421, endPoint x: 510, endPoint y: -1, distance: 462.5
click at [510, 0] on html "Dashboard Practice Analysis Pricing English en ​ Natta IELTS Writing Question 1…" at bounding box center [507, 241] width 1015 height 482
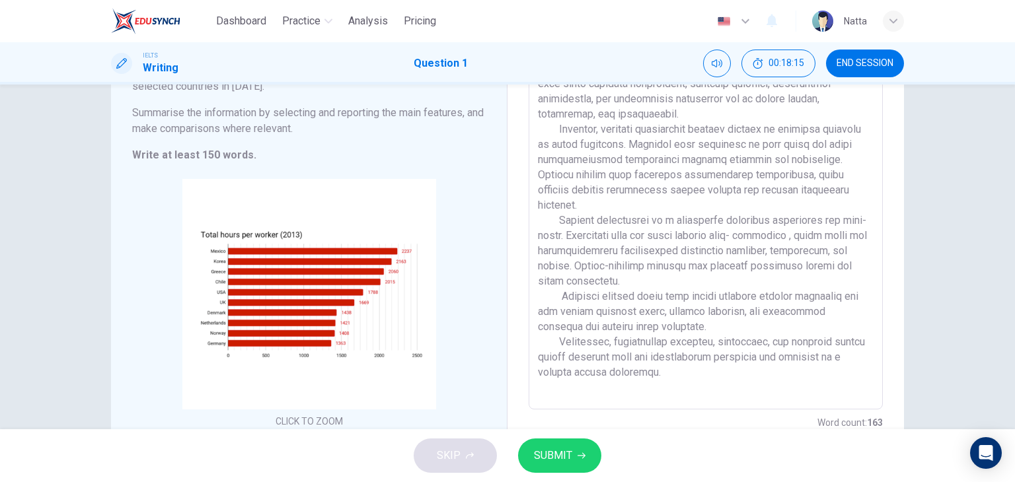
scroll to position [192, 0]
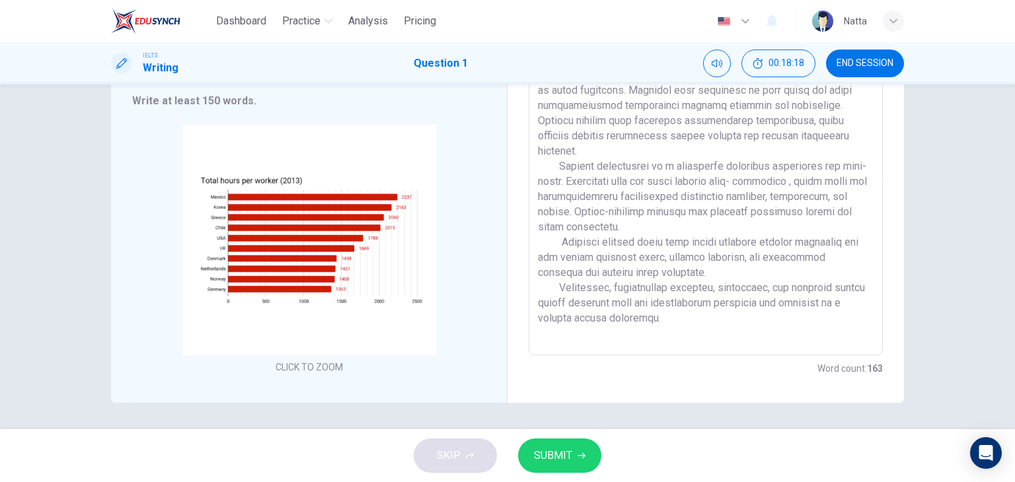
click at [667, 322] on textarea at bounding box center [706, 160] width 336 height 369
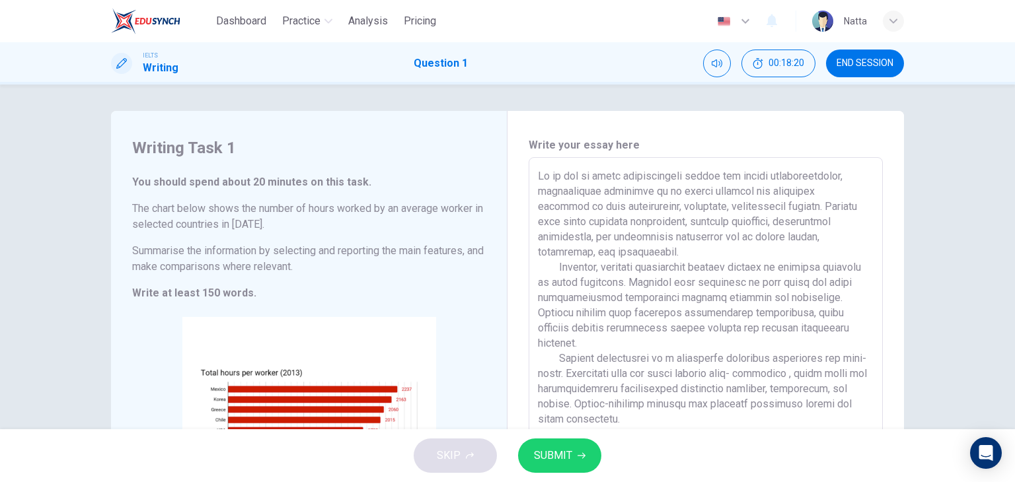
drag, startPoint x: 676, startPoint y: 332, endPoint x: 515, endPoint y: 155, distance: 238.9
click at [515, 155] on div "Write your essay here x ​ Word count : 163" at bounding box center [705, 353] width 396 height 484
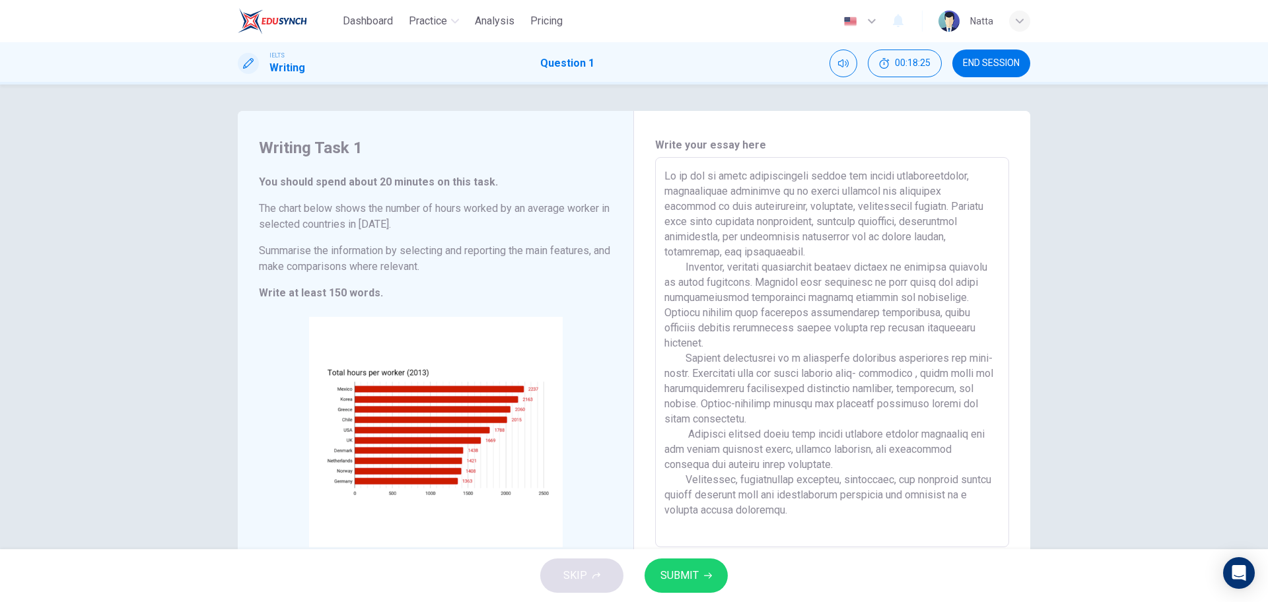
click at [973, 335] on textarea at bounding box center [833, 352] width 336 height 369
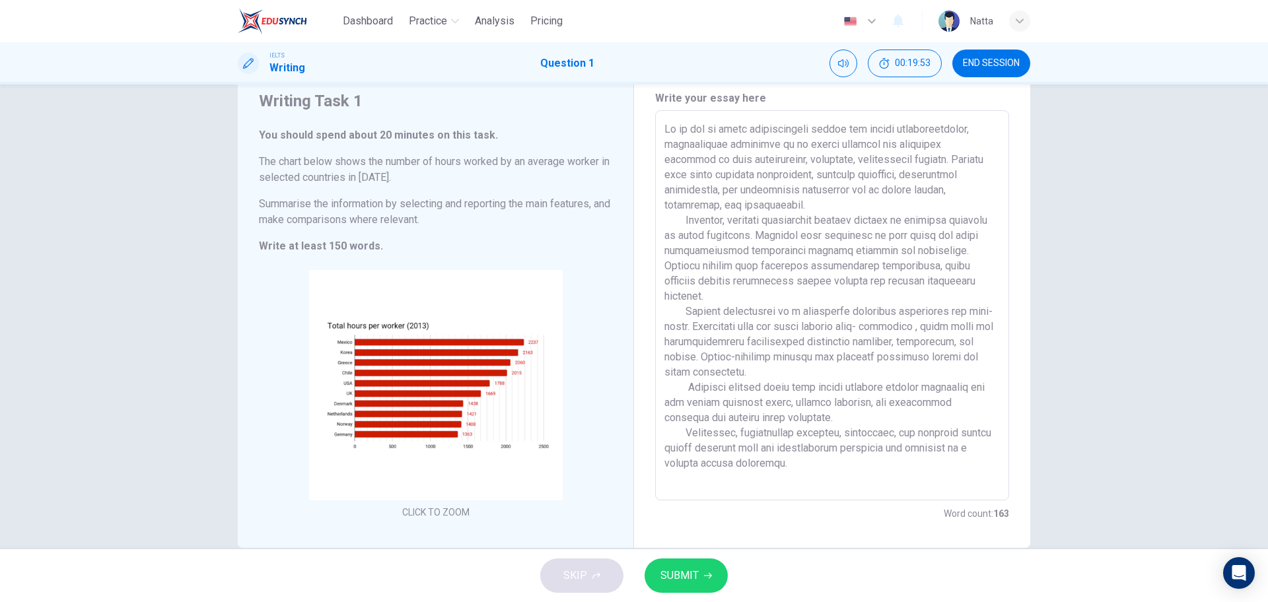
scroll to position [72, 0]
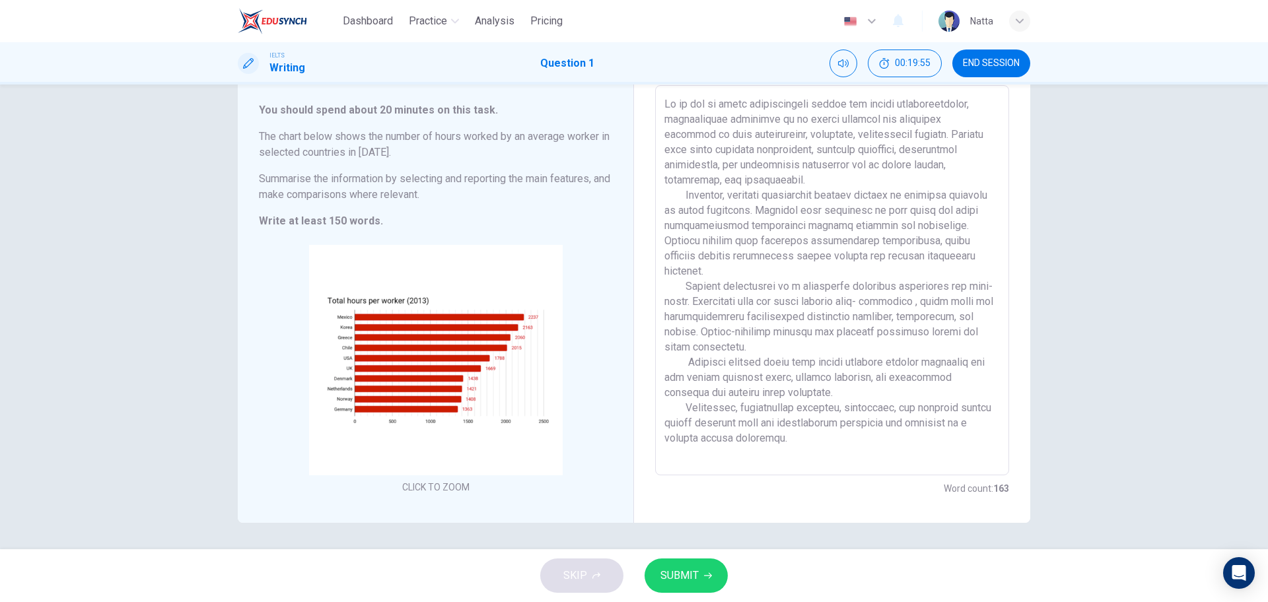
drag, startPoint x: 848, startPoint y: 414, endPoint x: 750, endPoint y: 318, distance: 137.3
click at [750, 318] on textarea at bounding box center [833, 280] width 336 height 369
click at [796, 435] on textarea at bounding box center [833, 280] width 336 height 369
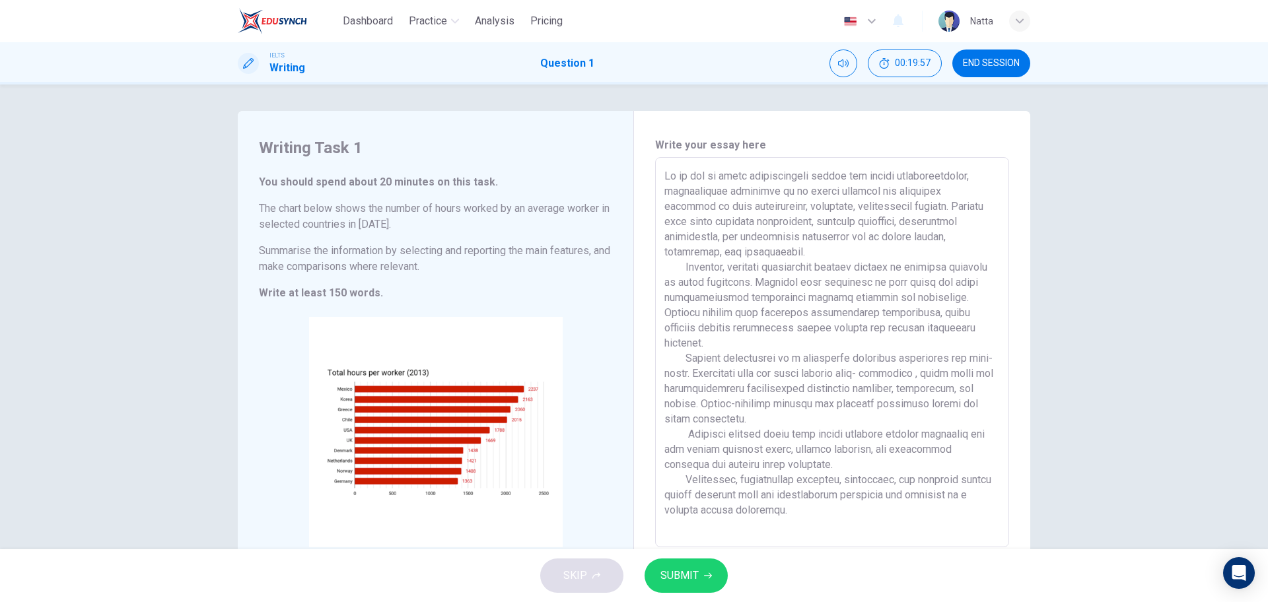
drag, startPoint x: 795, startPoint y: 449, endPoint x: 661, endPoint y: 165, distance: 313.8
click at [661, 165] on div "x ​" at bounding box center [832, 352] width 354 height 390
click at [962, 337] on textarea at bounding box center [833, 352] width 336 height 369
drag, startPoint x: 995, startPoint y: 54, endPoint x: 713, endPoint y: 95, distance: 285.1
click at [995, 53] on button "END SESSION" at bounding box center [992, 64] width 78 height 28
